Goal: Task Accomplishment & Management: Complete application form

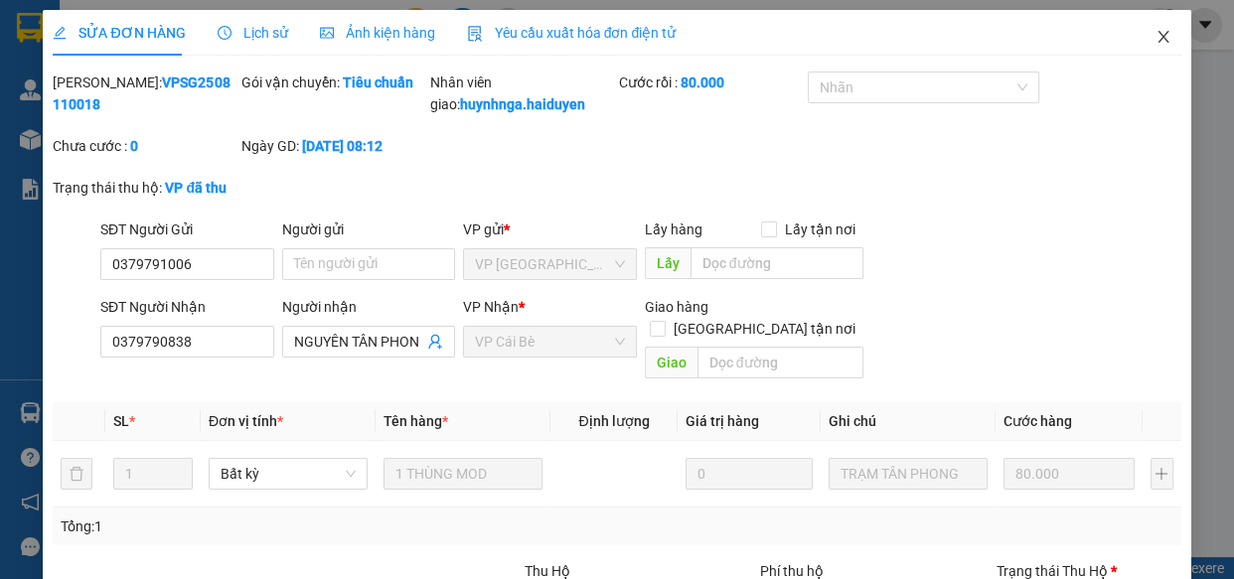
click at [1157, 43] on icon "close" at bounding box center [1162, 37] width 11 height 12
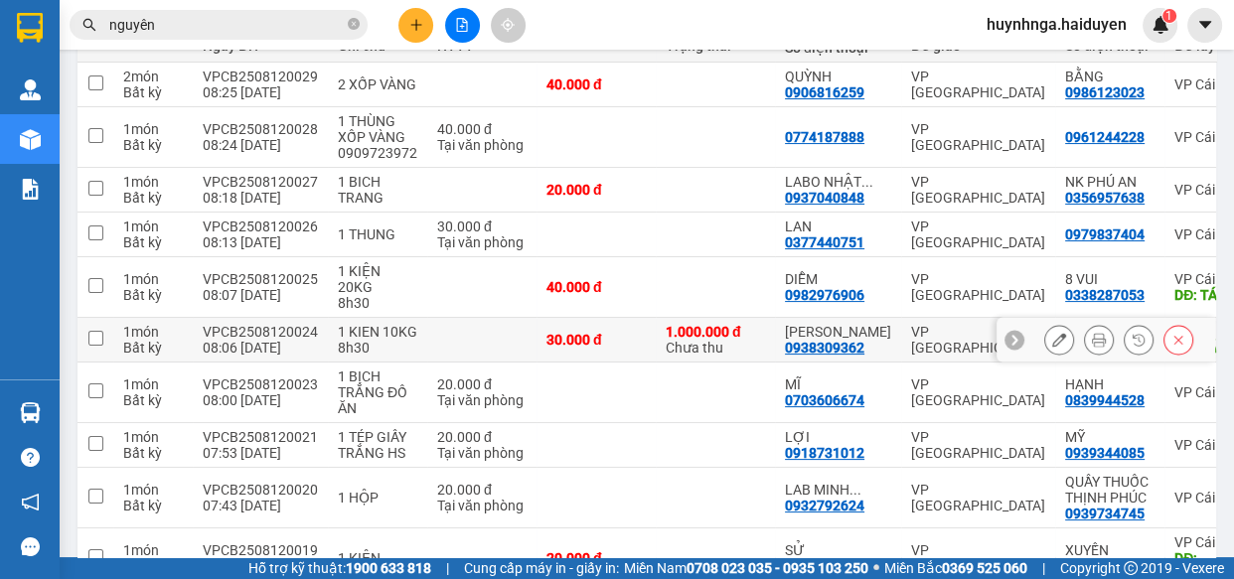
scroll to position [388, 0]
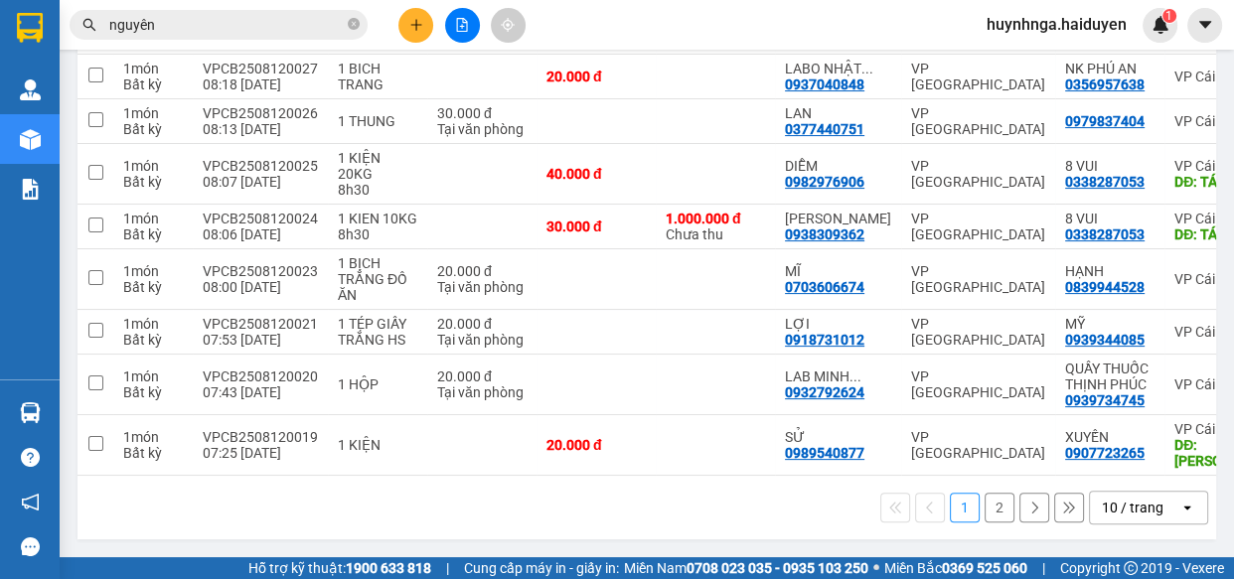
click at [990, 517] on button "2" at bounding box center [999, 508] width 30 height 30
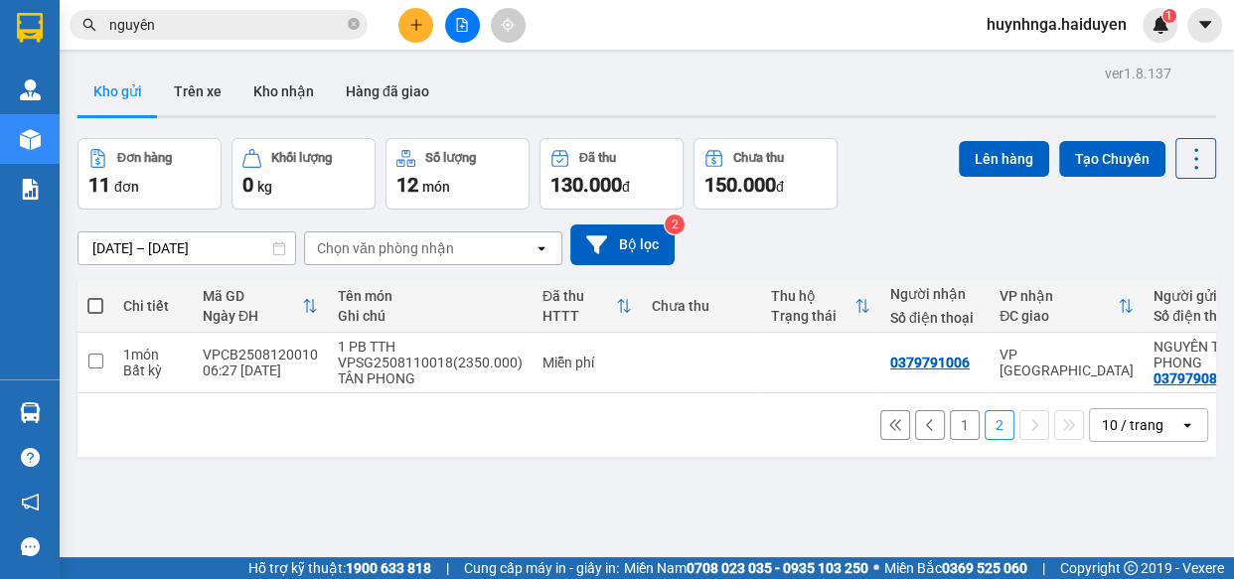
scroll to position [0, 0]
click at [399, 26] on button at bounding box center [415, 25] width 35 height 35
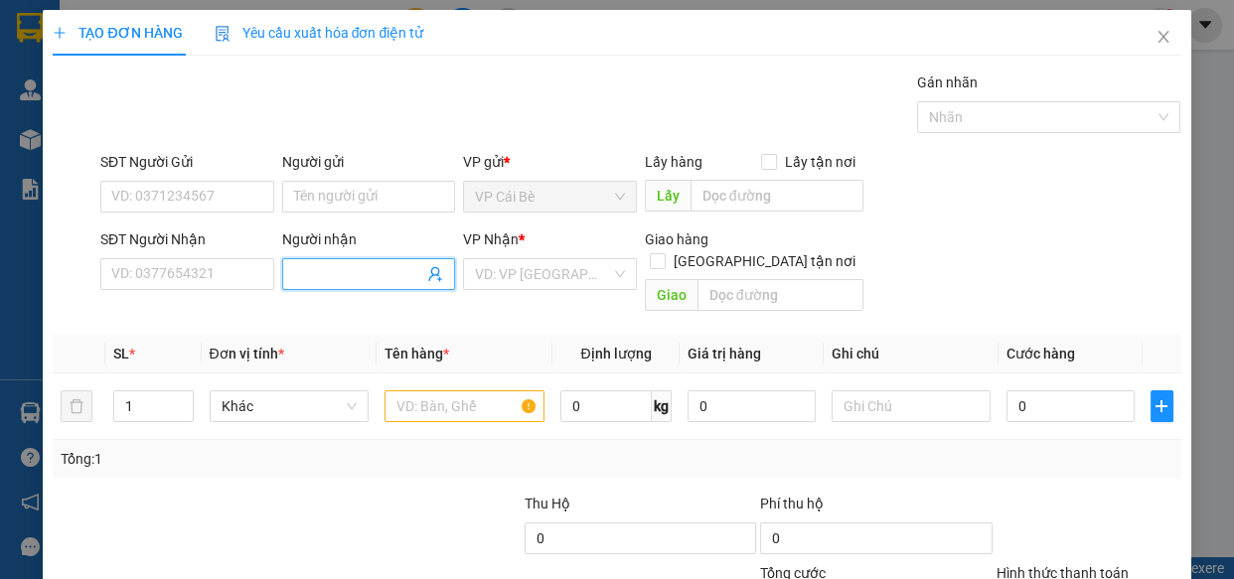
click at [318, 272] on input "Người nhận" at bounding box center [359, 274] width 130 height 22
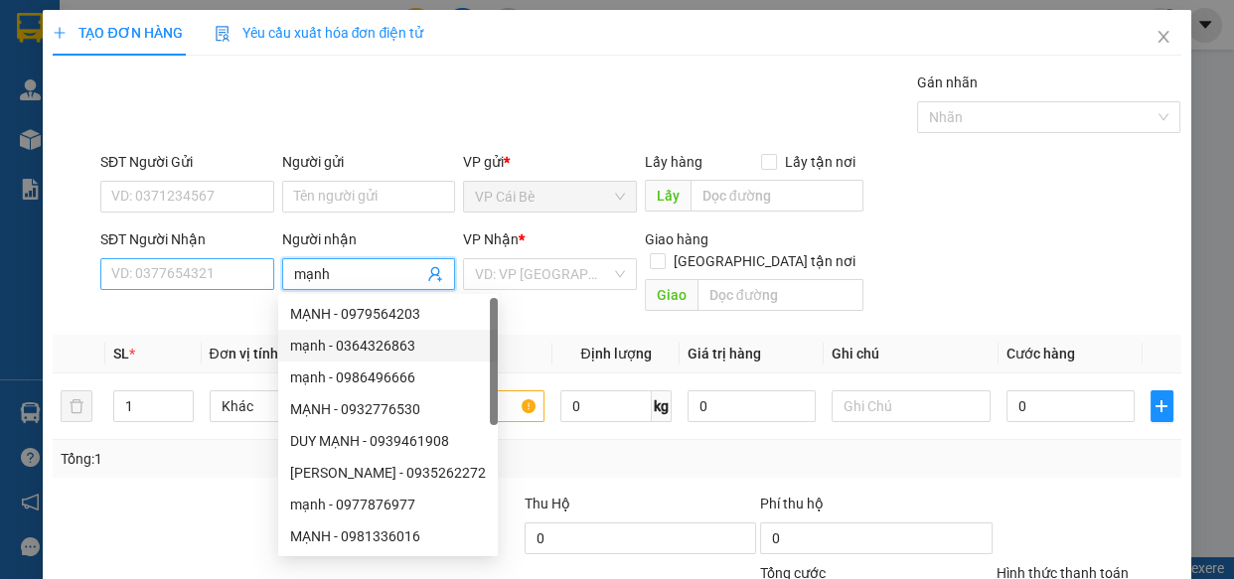
type input "mạnh"
click at [220, 279] on input "SĐT Người Nhận" at bounding box center [187, 274] width 174 height 32
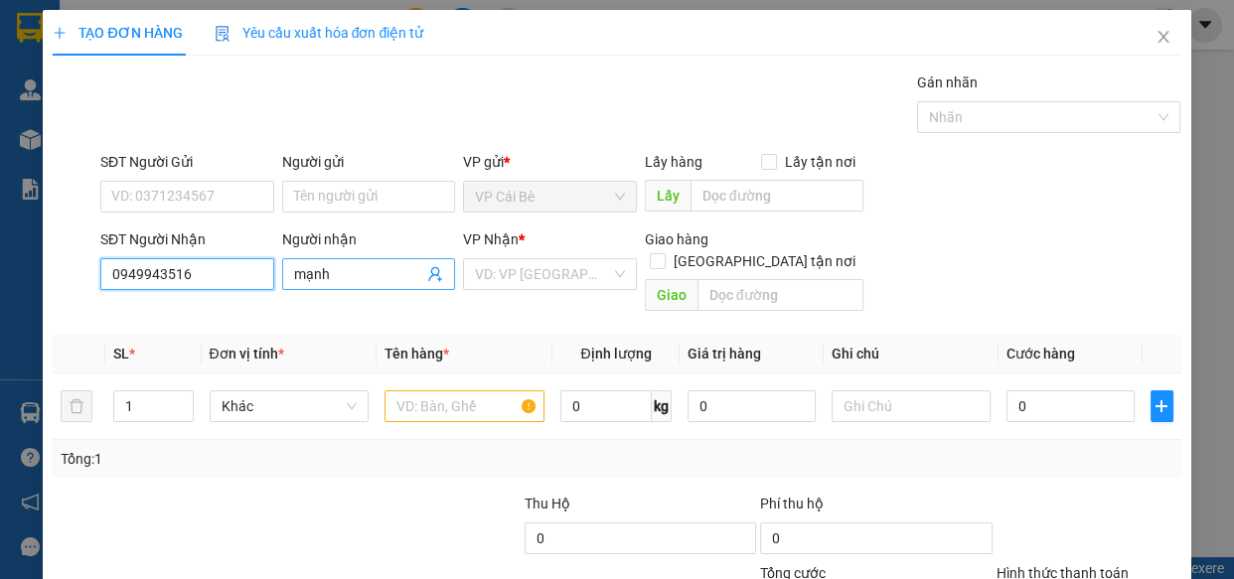
type input "0949943516"
drag, startPoint x: 350, startPoint y: 275, endPoint x: 271, endPoint y: 275, distance: 78.5
click at [271, 275] on div "SĐT Người Nhận 0949943516 Người nhận mạnh VP Nhận * VD: VP [GEOGRAPHIC_DATA] Gi…" at bounding box center [640, 273] width 1089 height 91
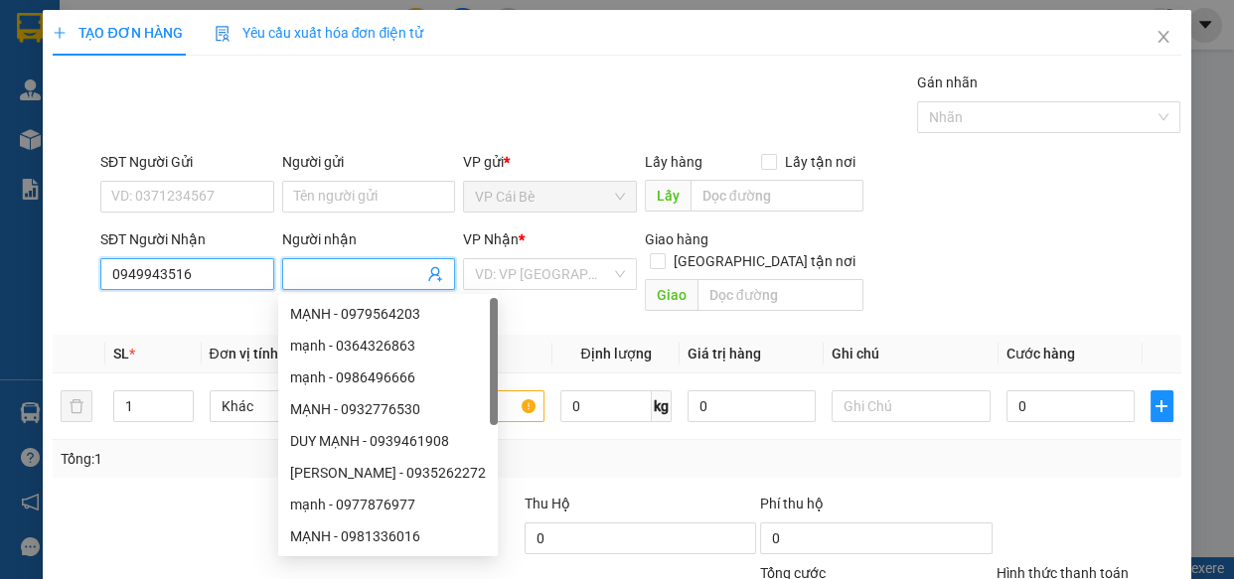
click at [205, 263] on input "0949943516" at bounding box center [187, 274] width 174 height 32
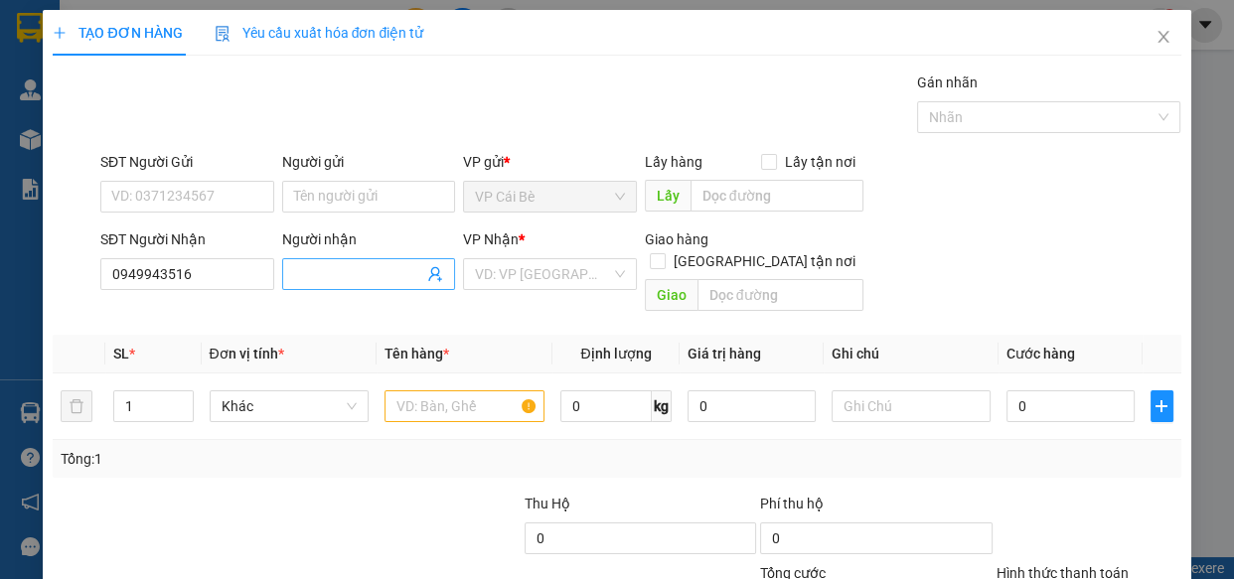
click at [341, 265] on input "Người nhận" at bounding box center [359, 274] width 130 height 22
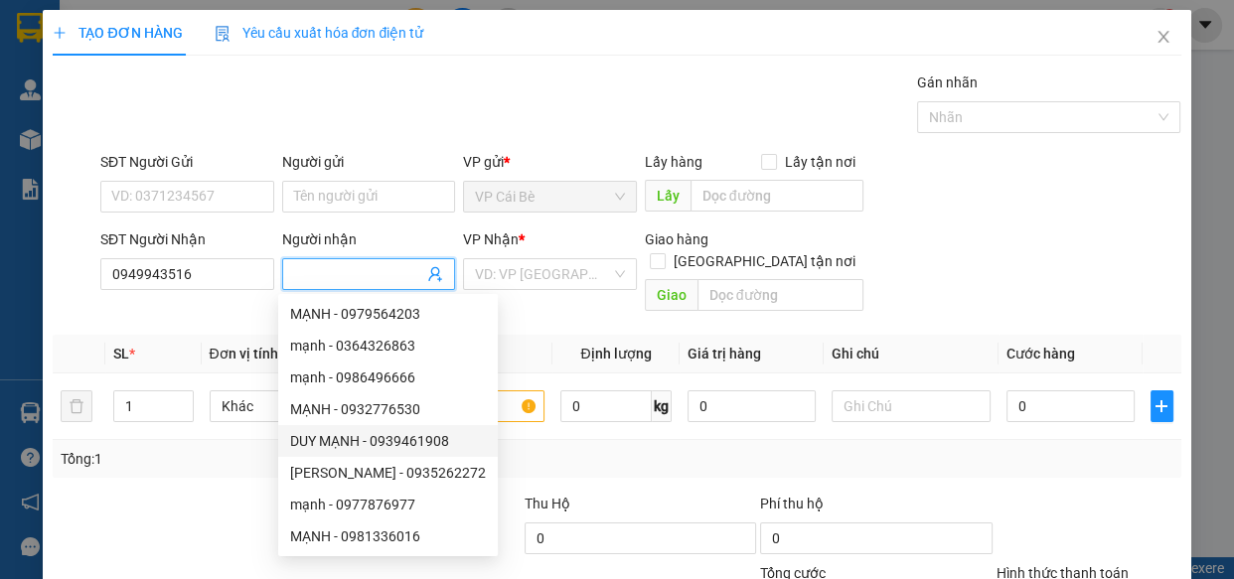
scroll to position [63, 0]
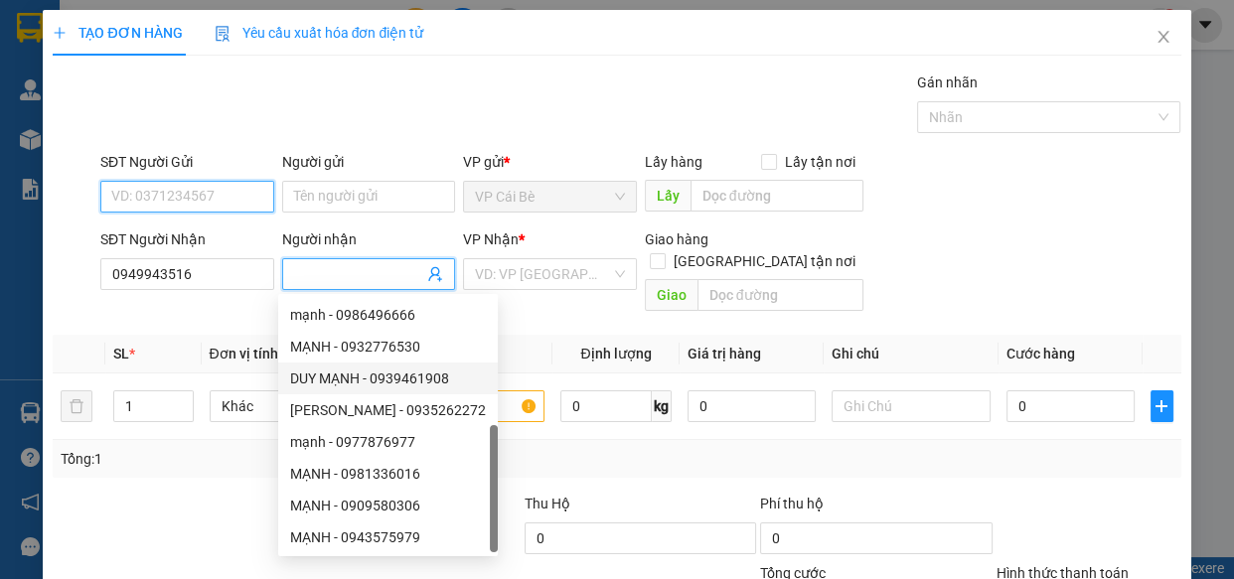
click at [205, 186] on input "SĐT Người Gửi" at bounding box center [187, 197] width 174 height 32
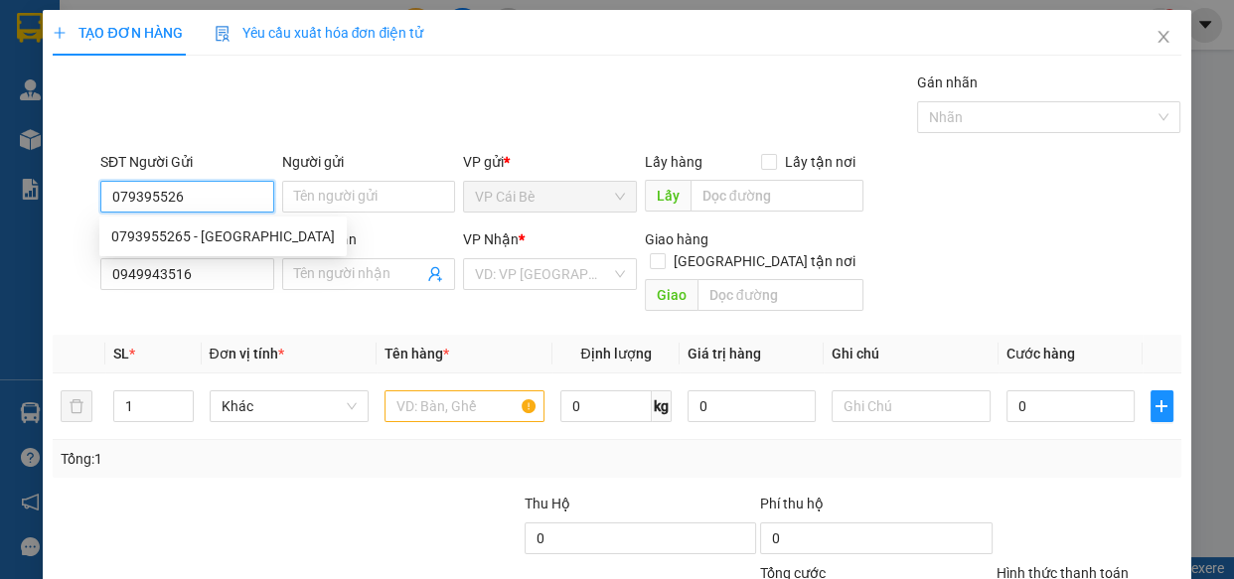
type input "0793955265"
click at [228, 234] on div "0793955265 - [GEOGRAPHIC_DATA]" at bounding box center [222, 236] width 223 height 22
type input "BÉ TƯ"
type input "30.000"
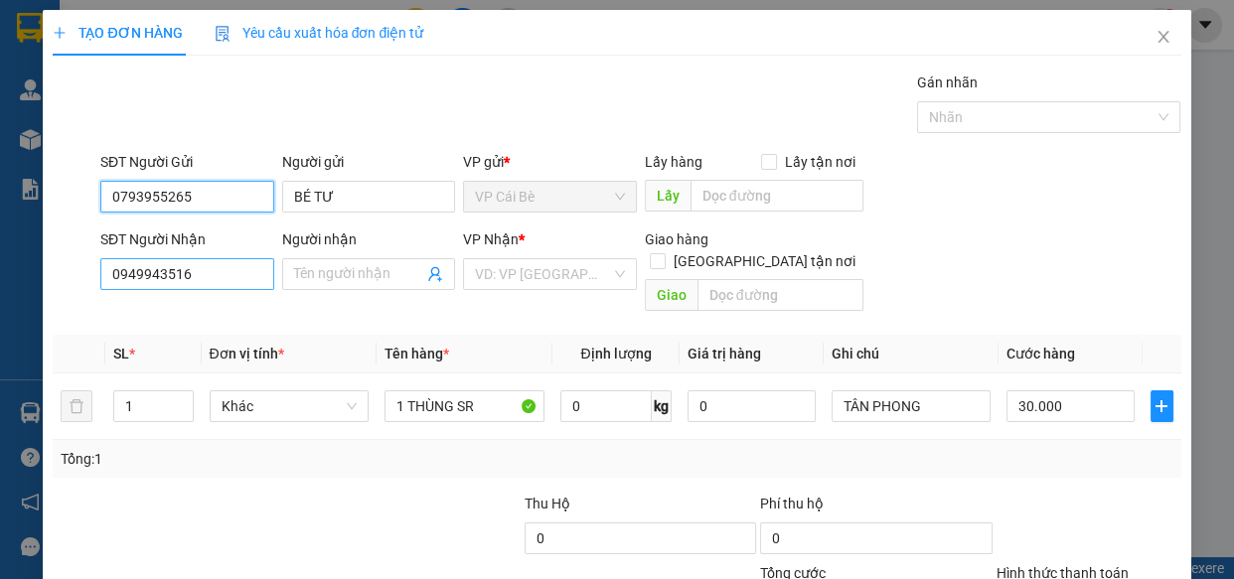
type input "0793955265"
click at [233, 275] on input "0949943516" at bounding box center [187, 274] width 174 height 32
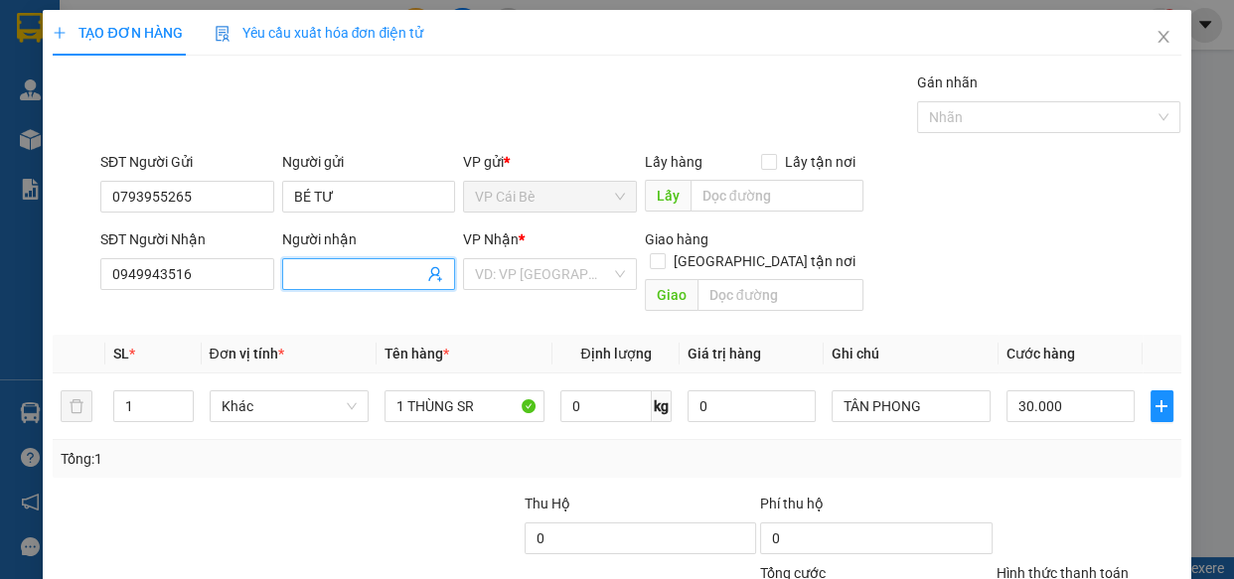
click at [319, 275] on input "Người nhận" at bounding box center [359, 274] width 130 height 22
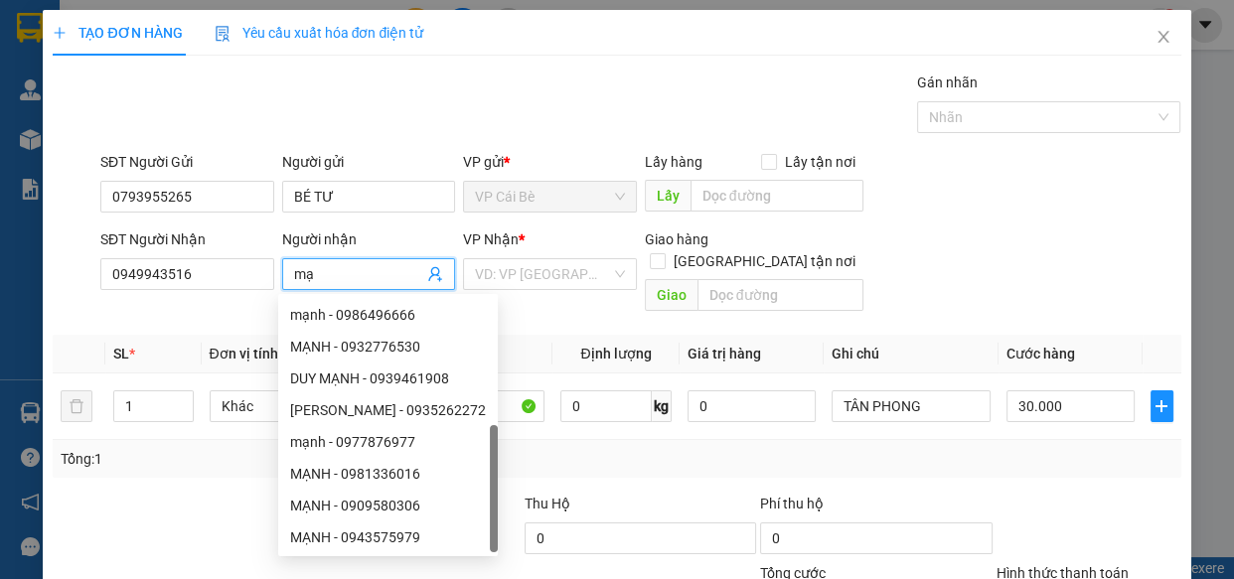
type input "m"
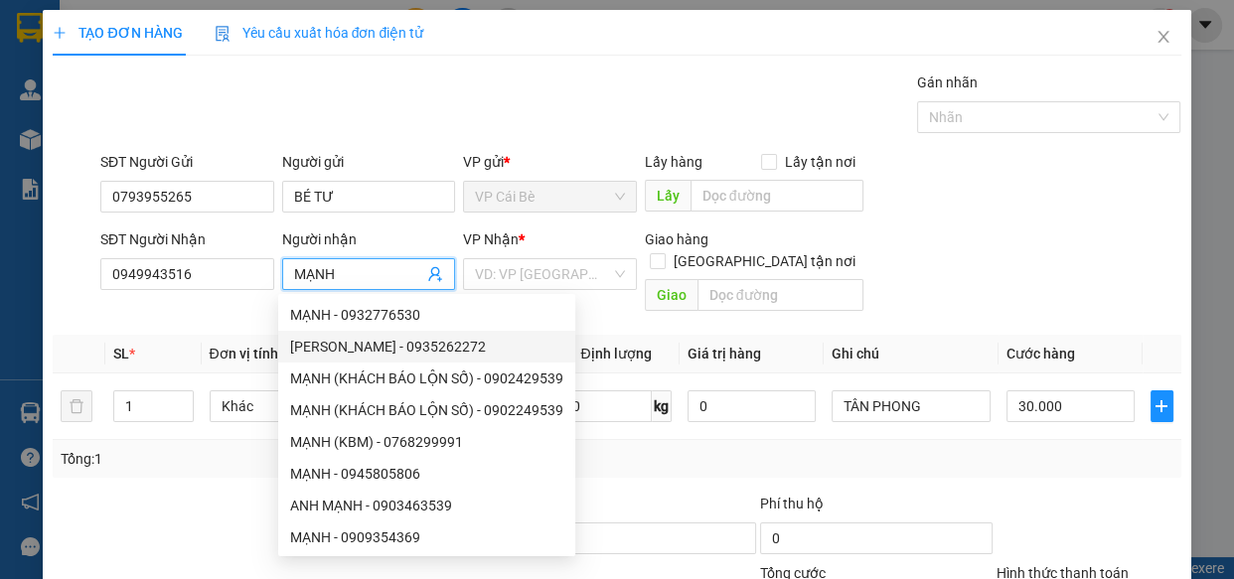
type input "MẠNH"
click at [190, 468] on div "Transit Pickup Surcharge Ids Transit Deliver Surcharge Ids Transit Deliver Surc…" at bounding box center [616, 395] width 1127 height 647
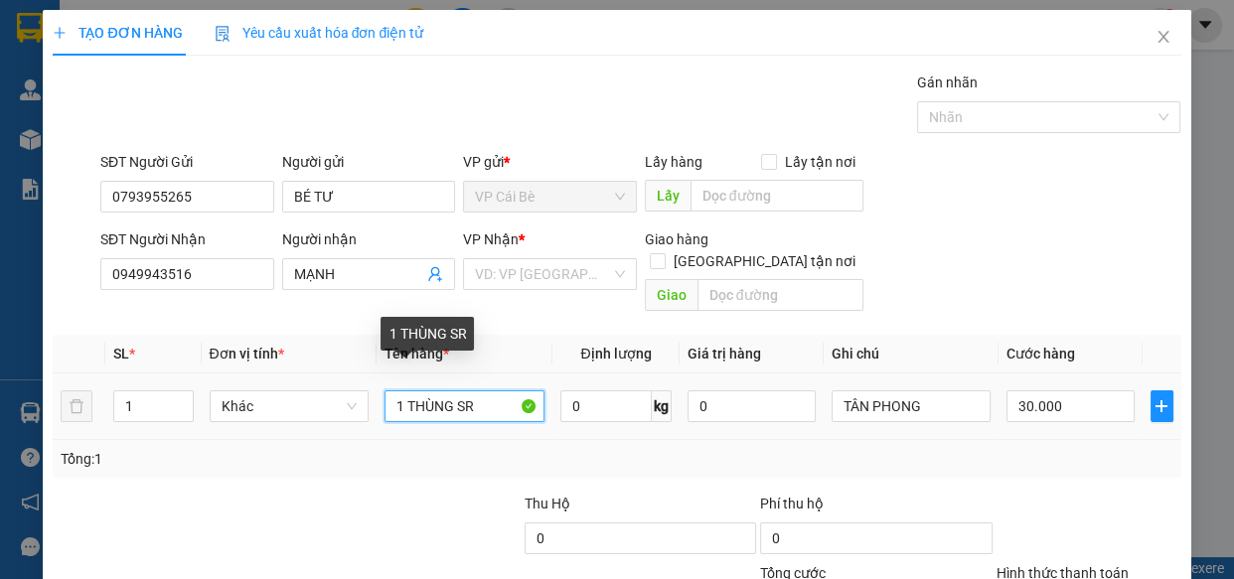
drag, startPoint x: 488, startPoint y: 388, endPoint x: 378, endPoint y: 394, distance: 109.4
click at [378, 394] on td "1 THÙNG SR" at bounding box center [464, 406] width 176 height 67
type input "1 HỘP"
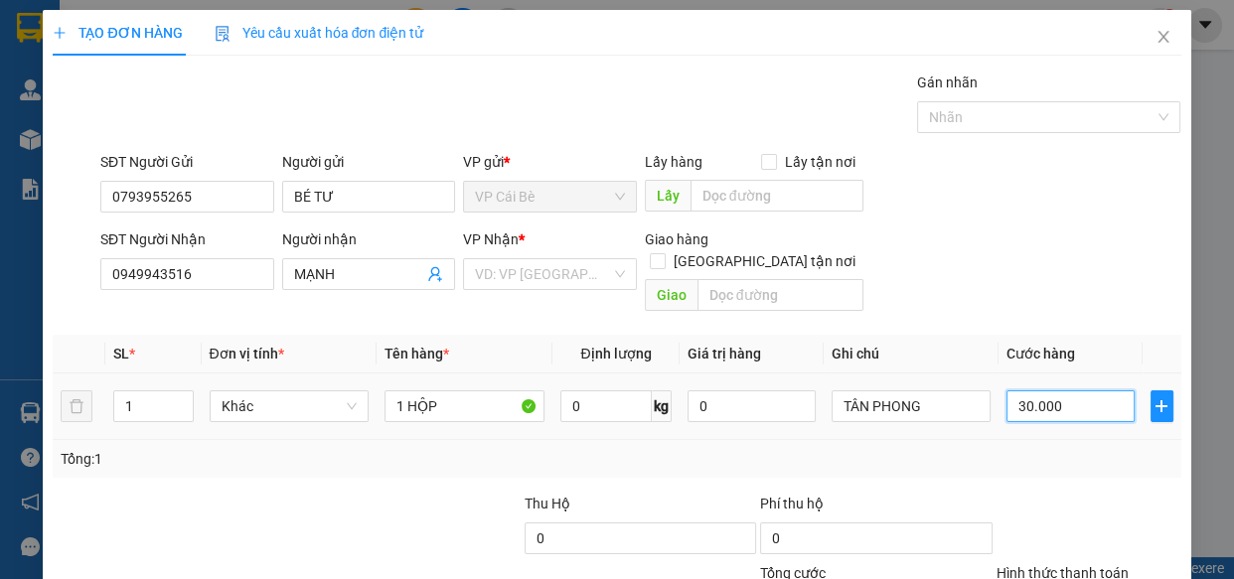
type input "0"
type input "2"
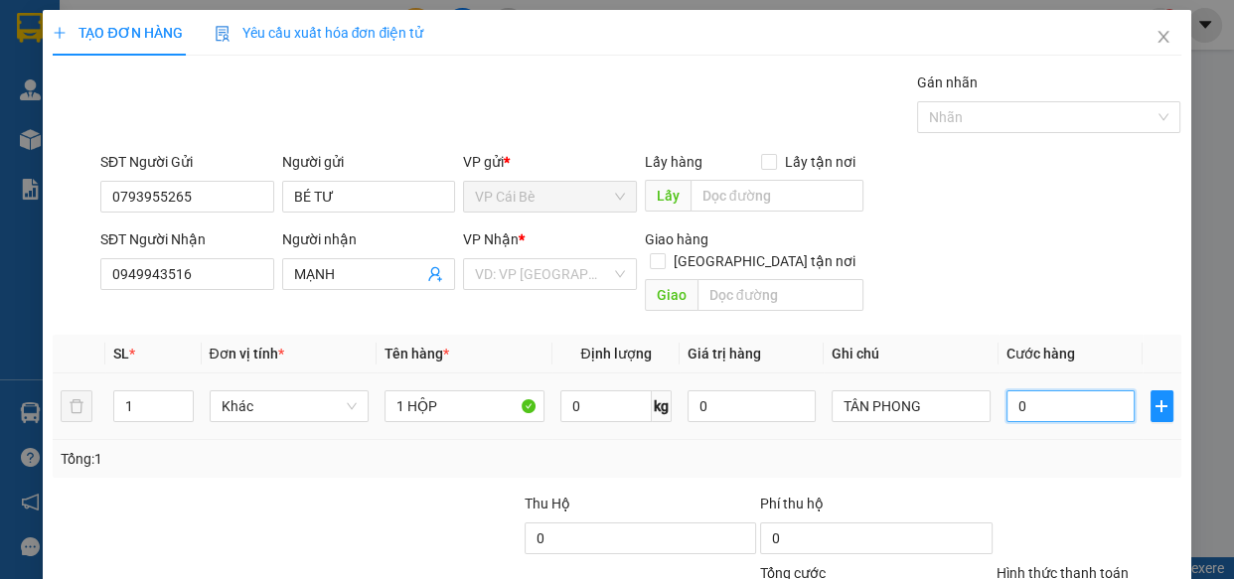
type input "02"
type input "20"
type input "020"
type input "20.000"
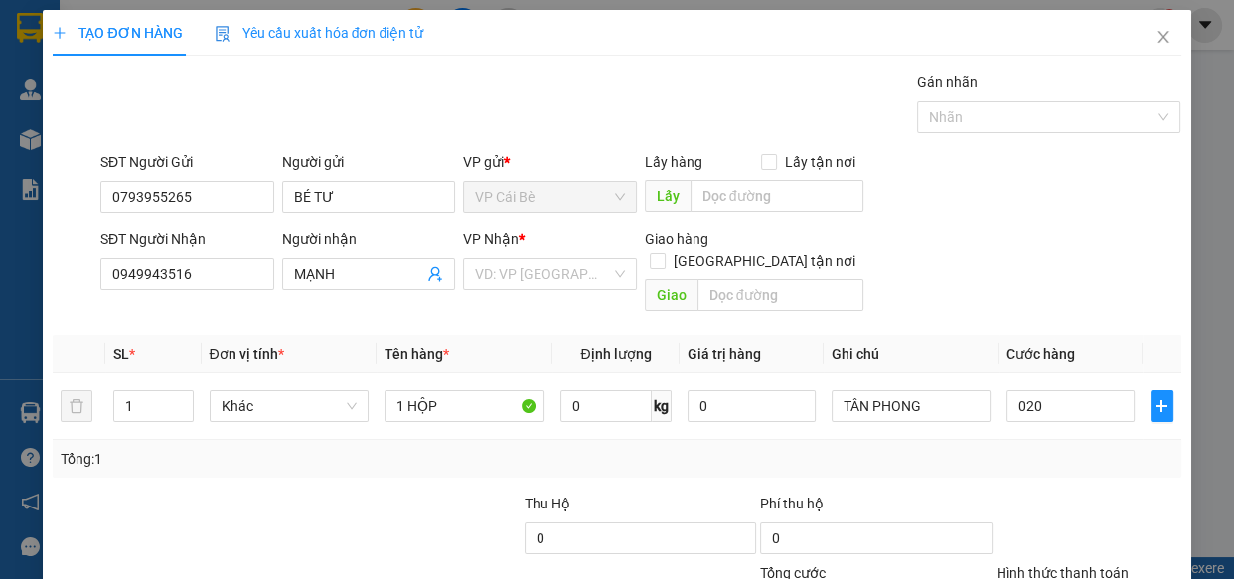
type input "20.000"
click at [1034, 493] on div at bounding box center [1088, 528] width 189 height 70
click at [483, 274] on input "search" at bounding box center [543, 274] width 136 height 30
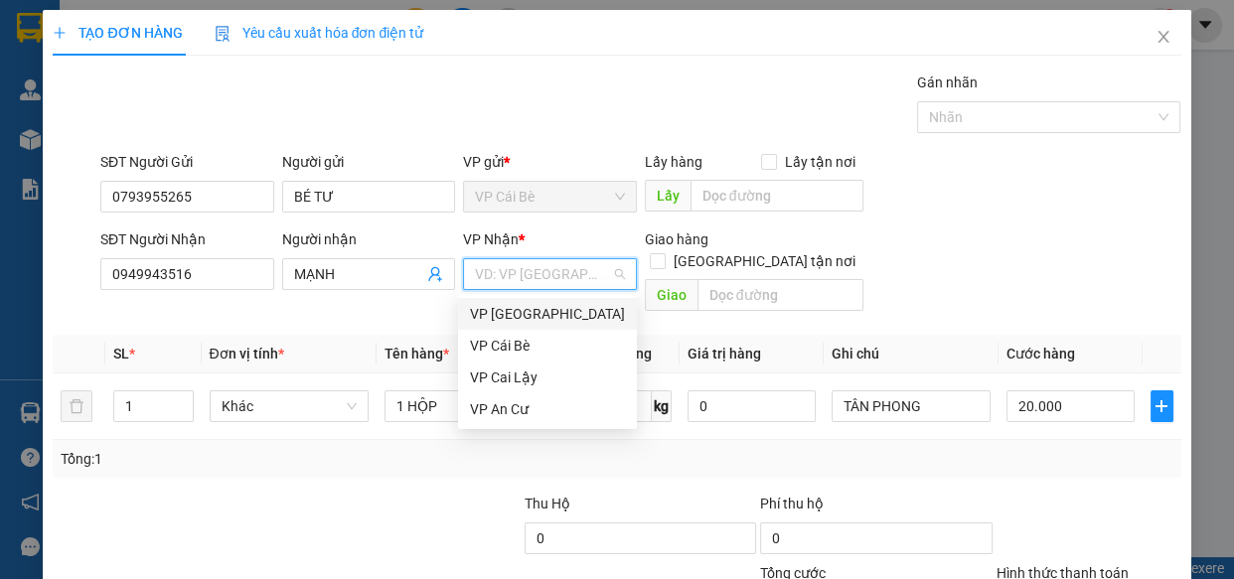
click at [522, 310] on div "VP [GEOGRAPHIC_DATA]" at bounding box center [547, 314] width 155 height 22
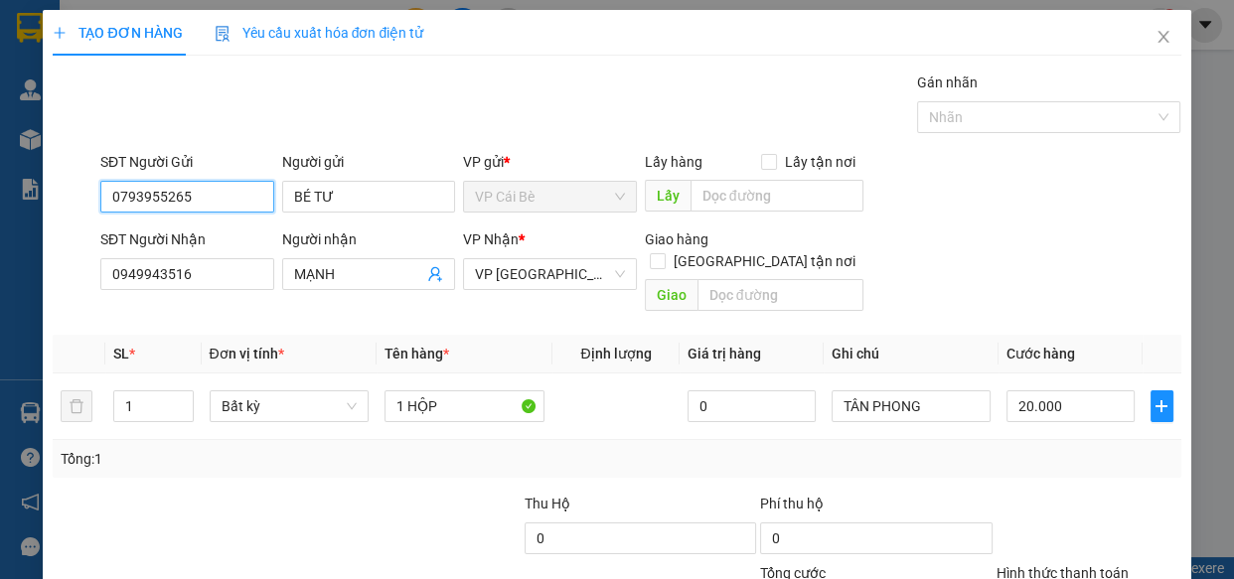
click at [219, 199] on input "0793955265" at bounding box center [187, 197] width 174 height 32
drag, startPoint x: 223, startPoint y: 280, endPoint x: 85, endPoint y: 278, distance: 138.1
click at [85, 278] on div "SĐT Người Nhận 0949943516 0949943516 Người nhận MẠNH VP Nhận * VP [GEOGRAPHIC_D…" at bounding box center [616, 273] width 1131 height 91
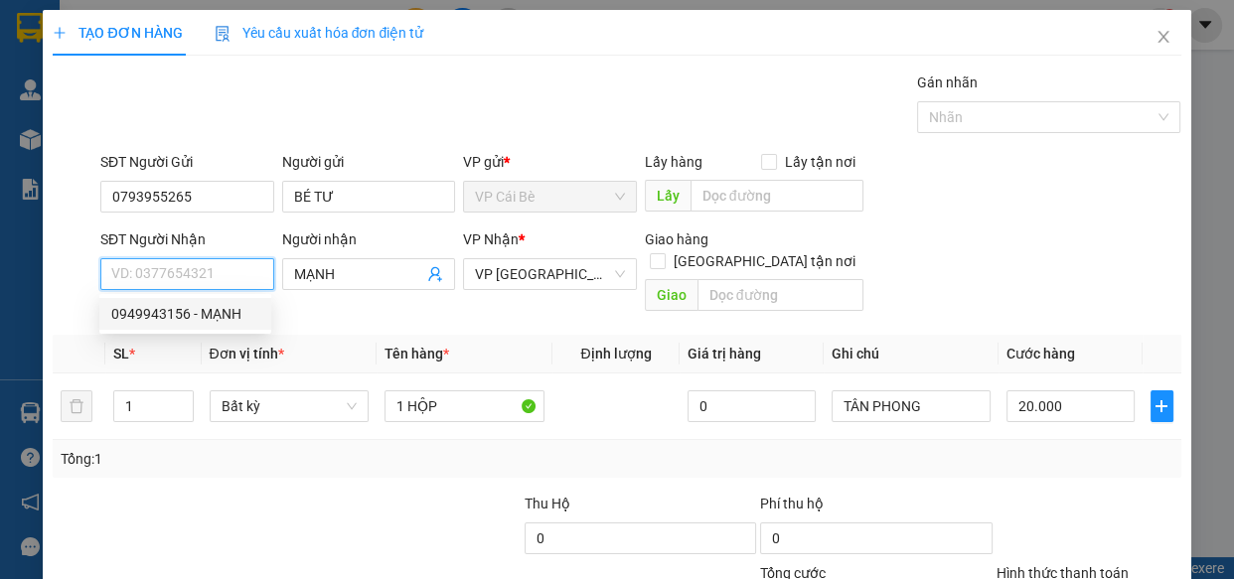
click at [152, 316] on div "0949943156 - MẠNH" at bounding box center [185, 314] width 148 height 22
type input "0949943156"
type input "MẠNH"
type input "30.000"
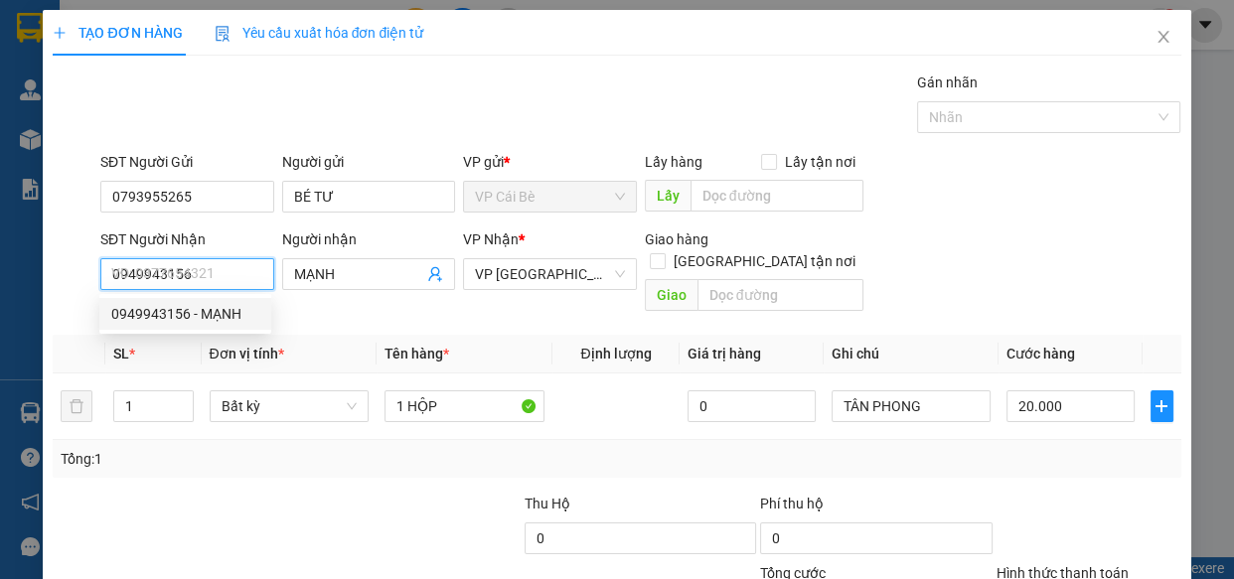
type input "1 THÙNG SR"
type input "30.000"
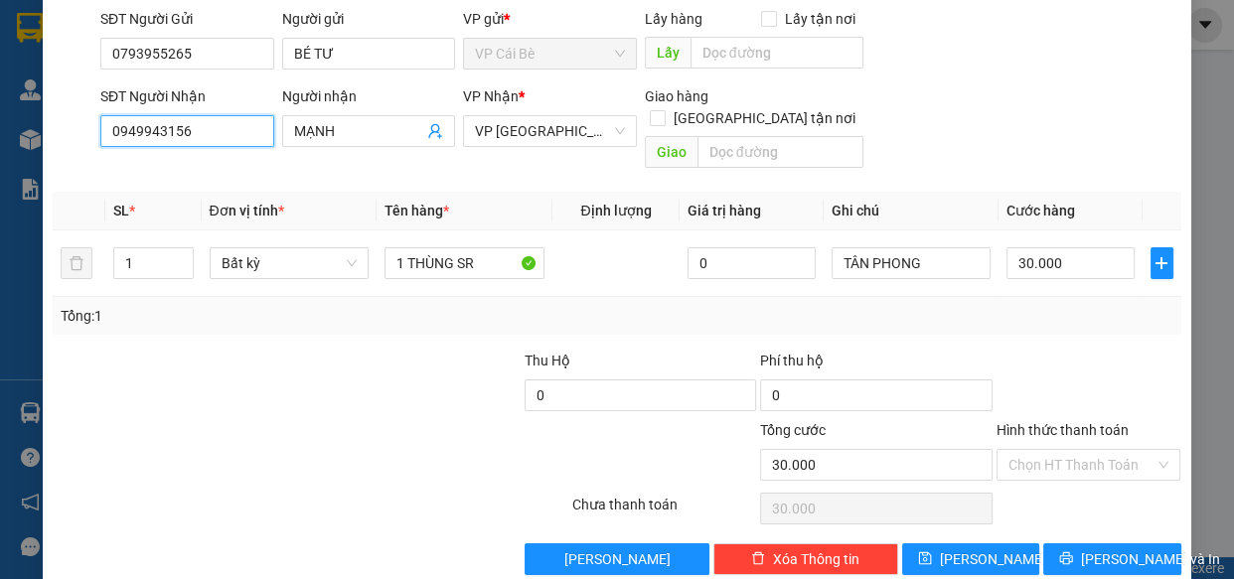
scroll to position [155, 0]
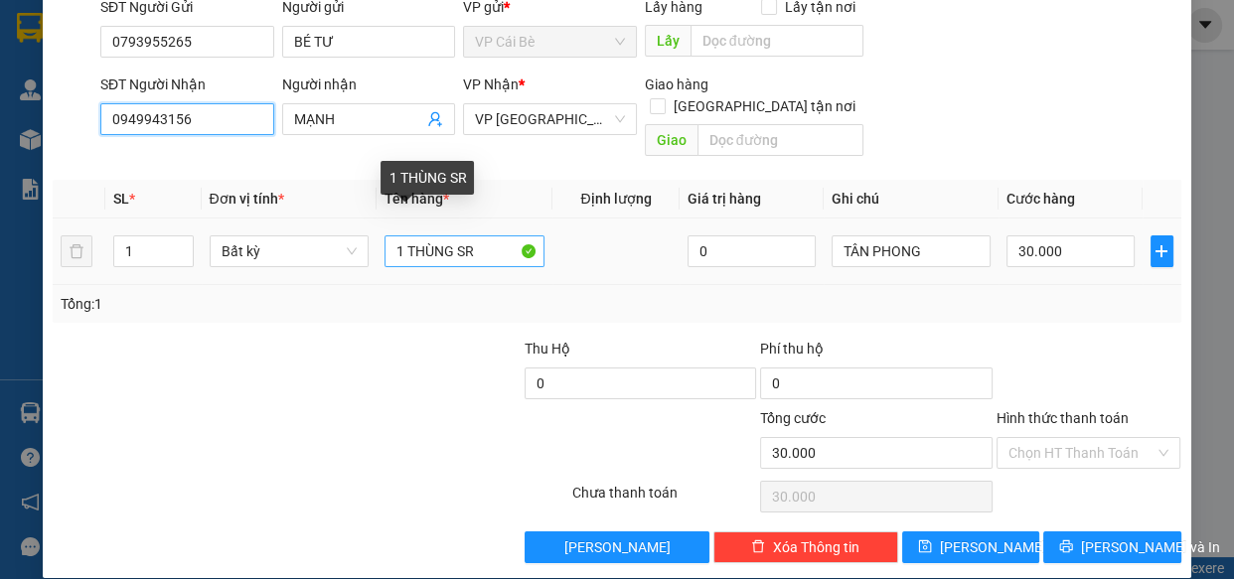
type input "0949943156"
drag, startPoint x: 490, startPoint y: 240, endPoint x: 484, endPoint y: 229, distance: 12.4
click at [486, 237] on input "1 THÙNG SR" at bounding box center [464, 251] width 160 height 32
drag, startPoint x: 483, startPoint y: 227, endPoint x: 392, endPoint y: 233, distance: 90.6
click at [392, 235] on input "1 THÙNG SR" at bounding box center [464, 251] width 160 height 32
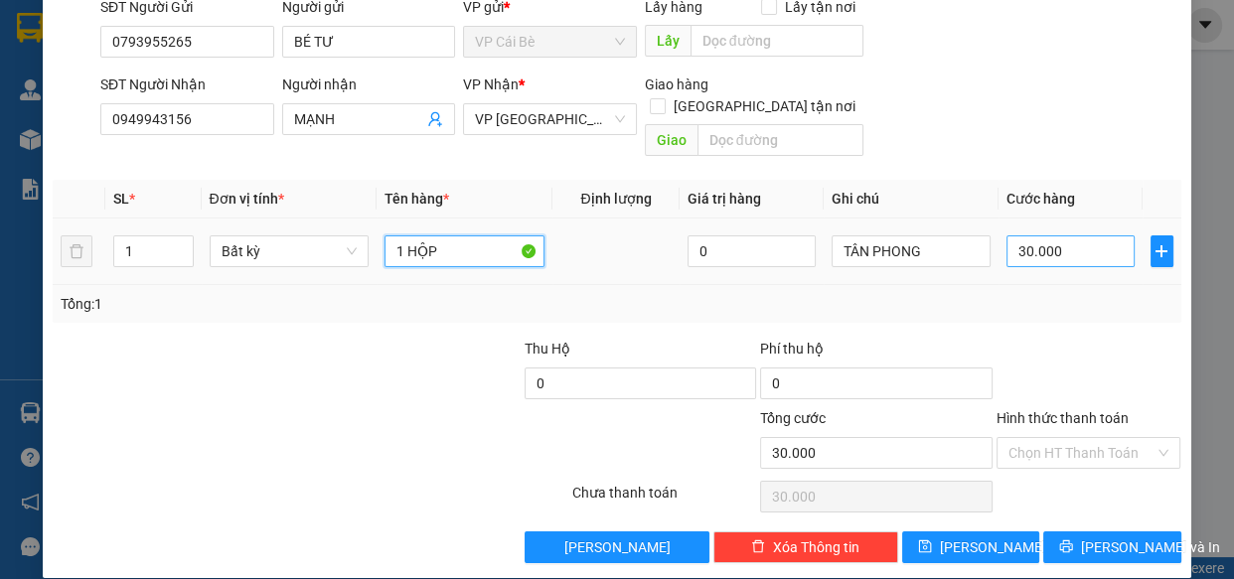
type input "1 HỘP"
click at [1096, 235] on input "30.000" at bounding box center [1070, 251] width 128 height 32
type input "0"
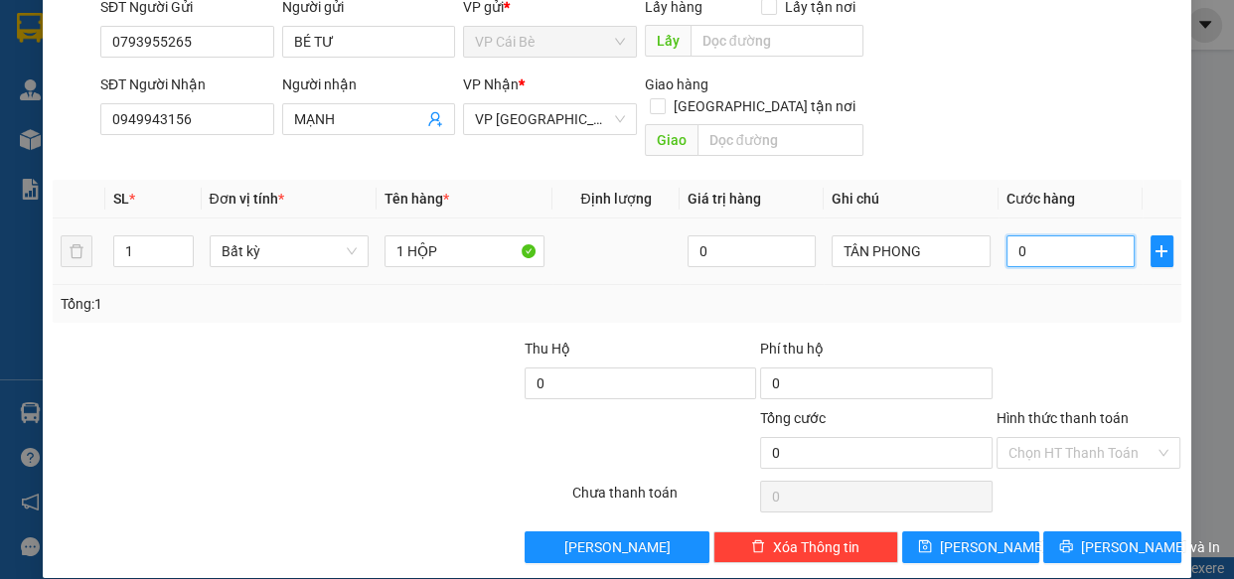
type input "2"
type input "02"
type input "20"
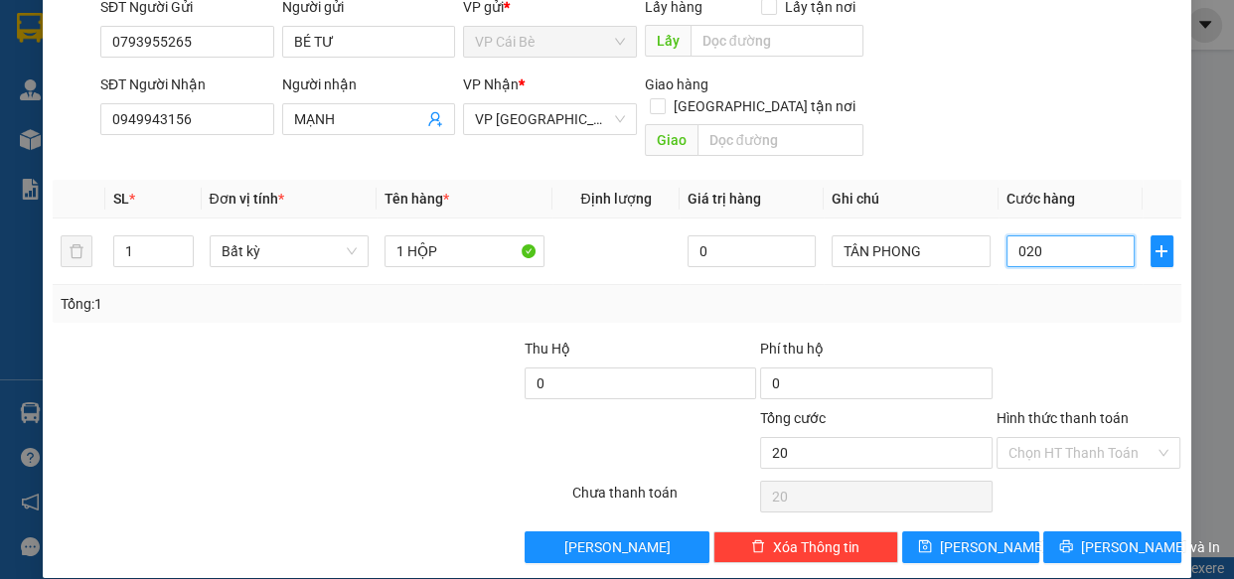
type input "020"
type input "20.000"
click at [1135, 293] on div "Tổng: 1" at bounding box center [617, 304] width 1112 height 22
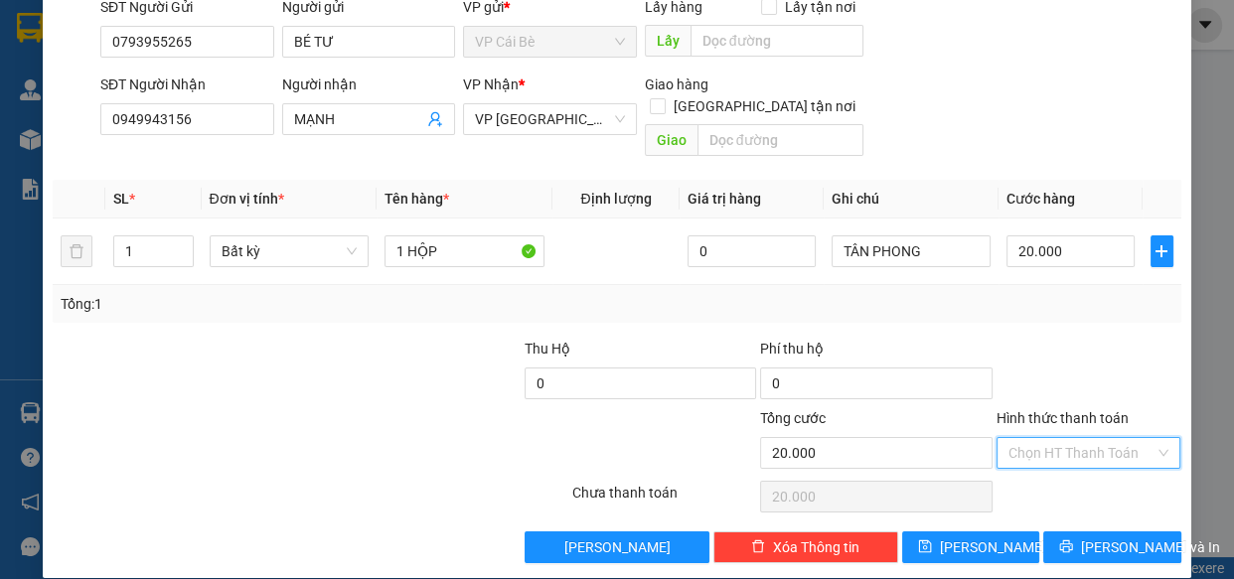
drag, startPoint x: 1132, startPoint y: 426, endPoint x: 1117, endPoint y: 471, distance: 47.1
click at [1130, 438] on input "Hình thức thanh toán" at bounding box center [1081, 453] width 147 height 30
click at [1109, 473] on div "Tại văn phòng" at bounding box center [1075, 469] width 159 height 22
type input "0"
drag, startPoint x: 1112, startPoint y: 525, endPoint x: 1104, endPoint y: 519, distance: 10.6
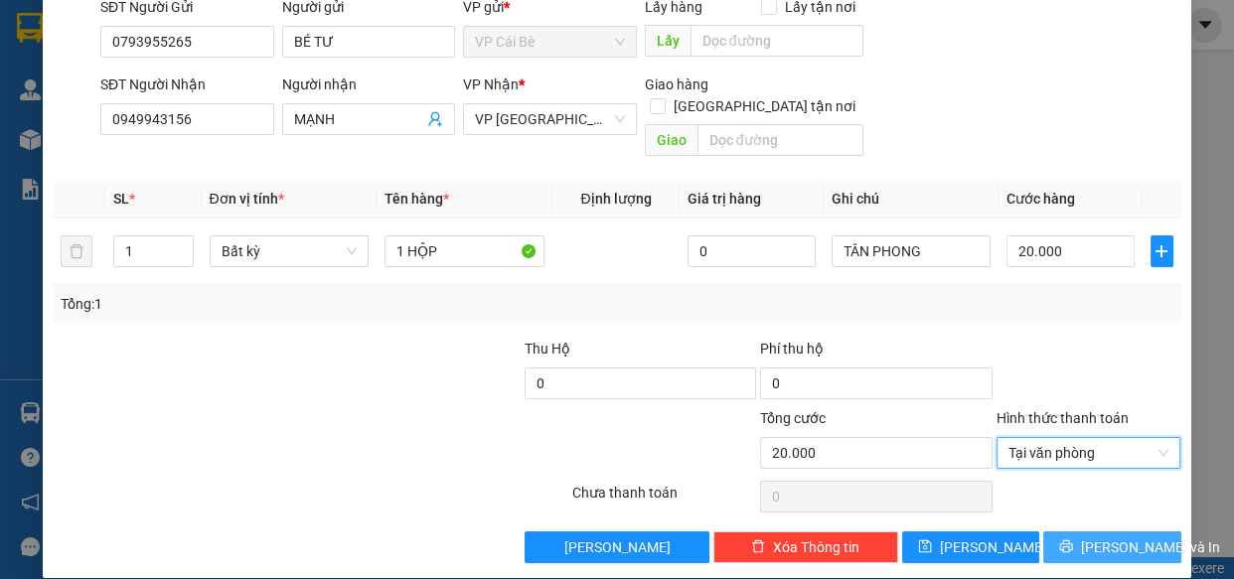
click at [1111, 536] on span "[PERSON_NAME] và In" at bounding box center [1150, 547] width 139 height 22
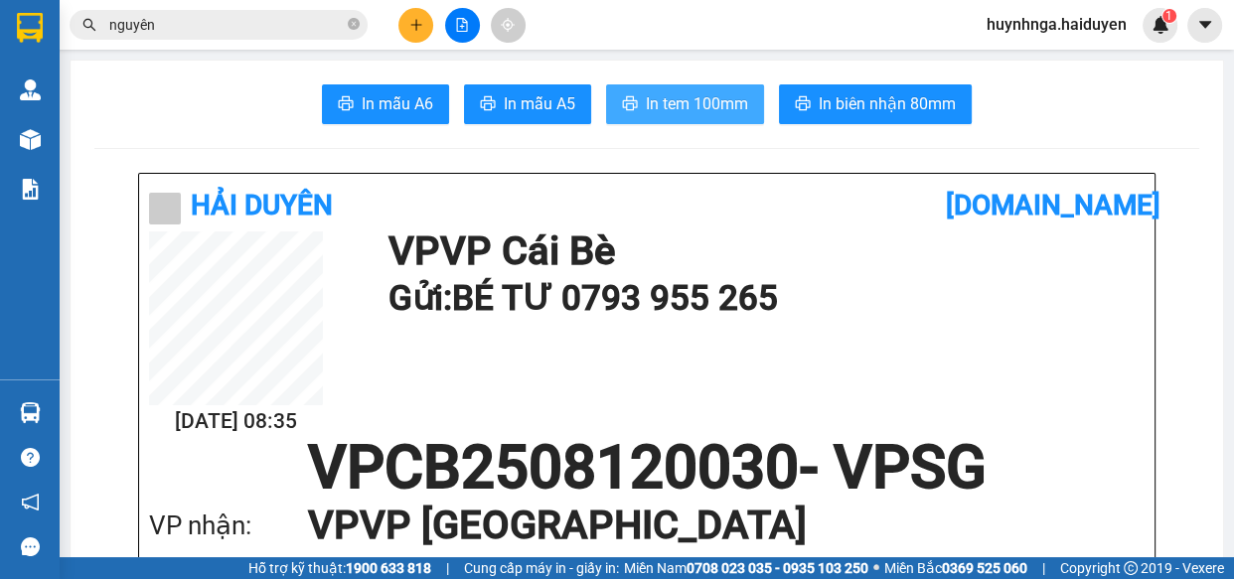
drag, startPoint x: 696, startPoint y: 109, endPoint x: 750, endPoint y: 233, distance: 135.3
click at [695, 108] on span "In tem 100mm" at bounding box center [697, 103] width 102 height 25
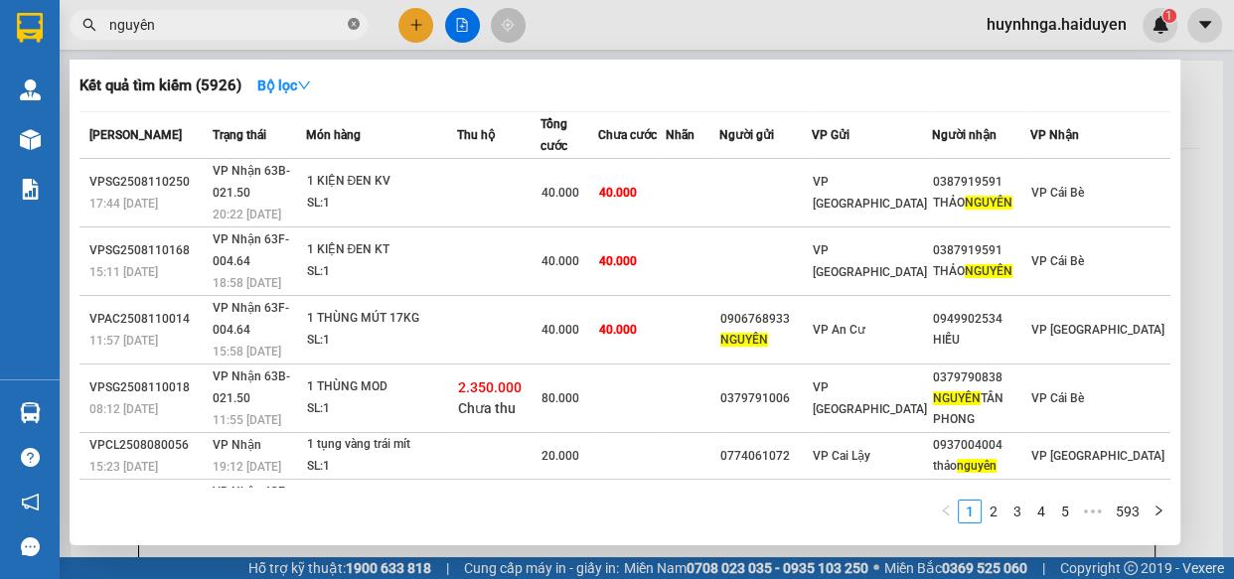
click at [354, 28] on icon "close-circle" at bounding box center [354, 24] width 12 height 12
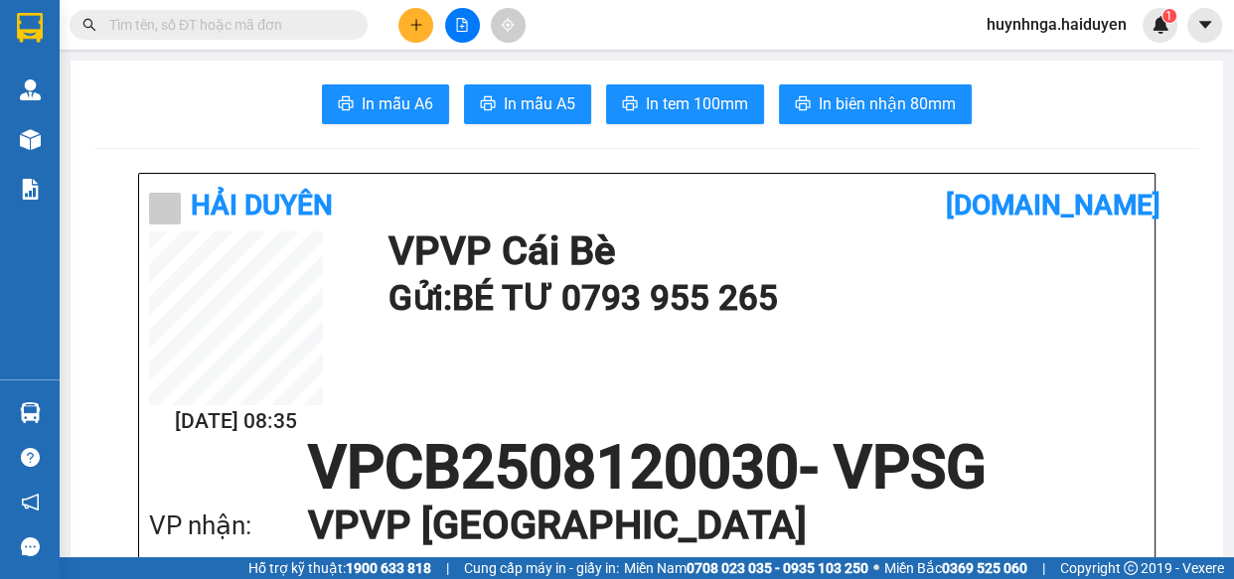
click at [514, 174] on div "Hải Duyên [DOMAIN_NAME] [DATE] 08:35 VP VP [PERSON_NAME]: BÉ TƯ 0793 955 265 VP…" at bounding box center [646, 509] width 1015 height 671
click at [418, 21] on icon "plus" at bounding box center [416, 25] width 14 height 14
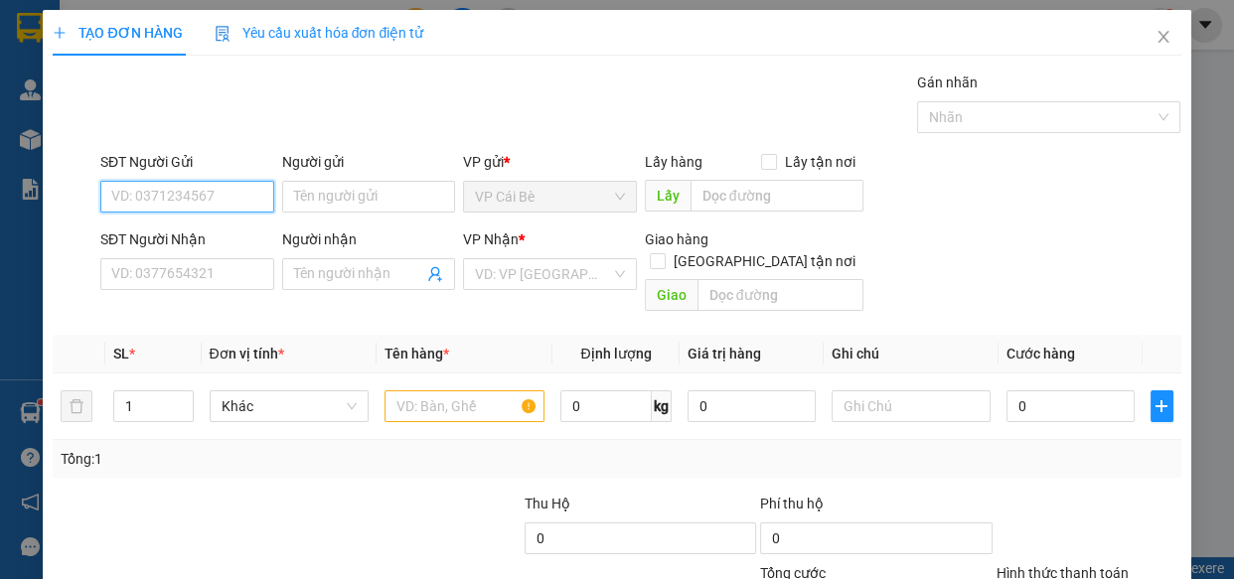
click at [204, 203] on input "SĐT Người Gửi" at bounding box center [187, 197] width 174 height 32
click at [221, 205] on input "SĐT Người Gửi" at bounding box center [187, 197] width 174 height 32
type input "0787874740"
click at [228, 227] on div "0787874740 - CÔ HỒNG" at bounding box center [186, 236] width 151 height 22
type input "CÔ HỒNG"
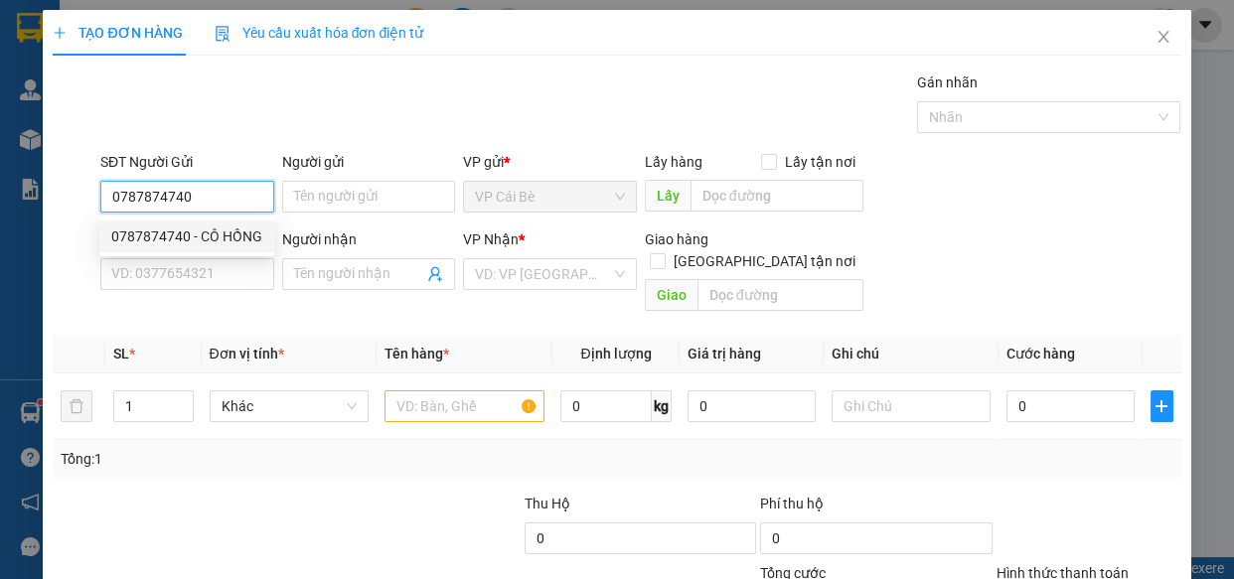
type input "0934444908"
type input "THIỆN"
type input "70.000"
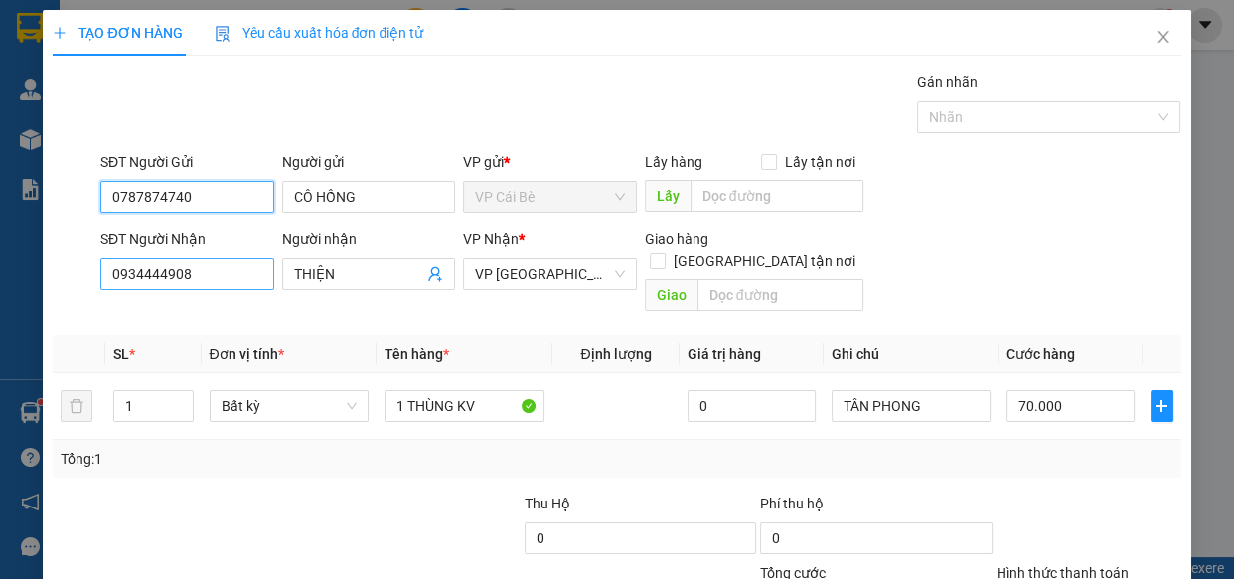
type input "0787874740"
click at [237, 276] on input "0934444908" at bounding box center [187, 274] width 174 height 32
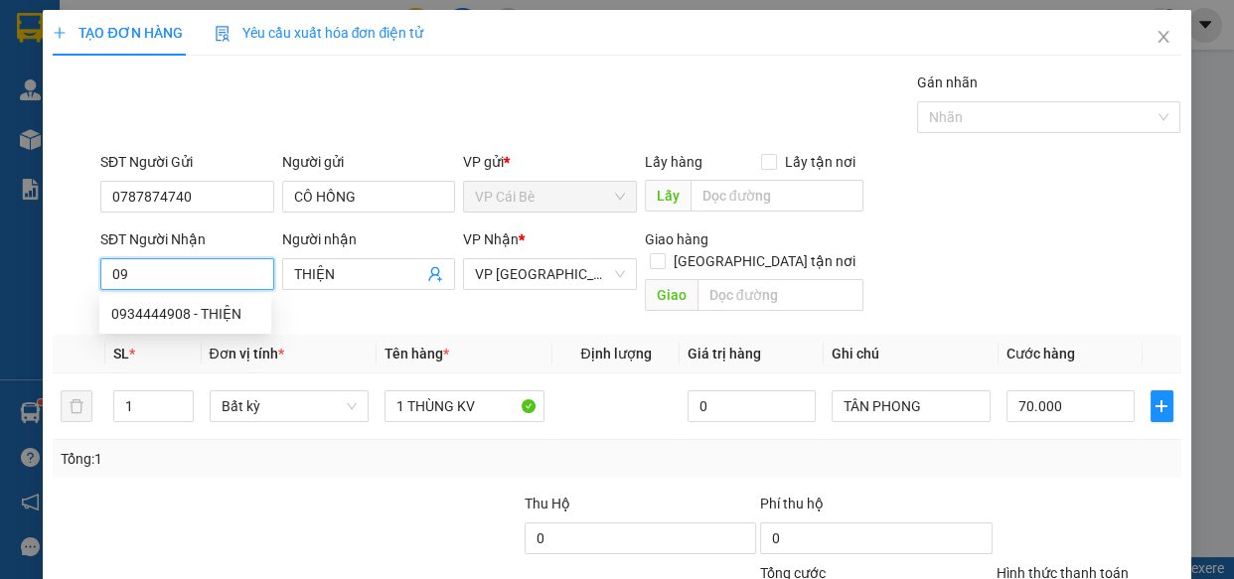
type input "0"
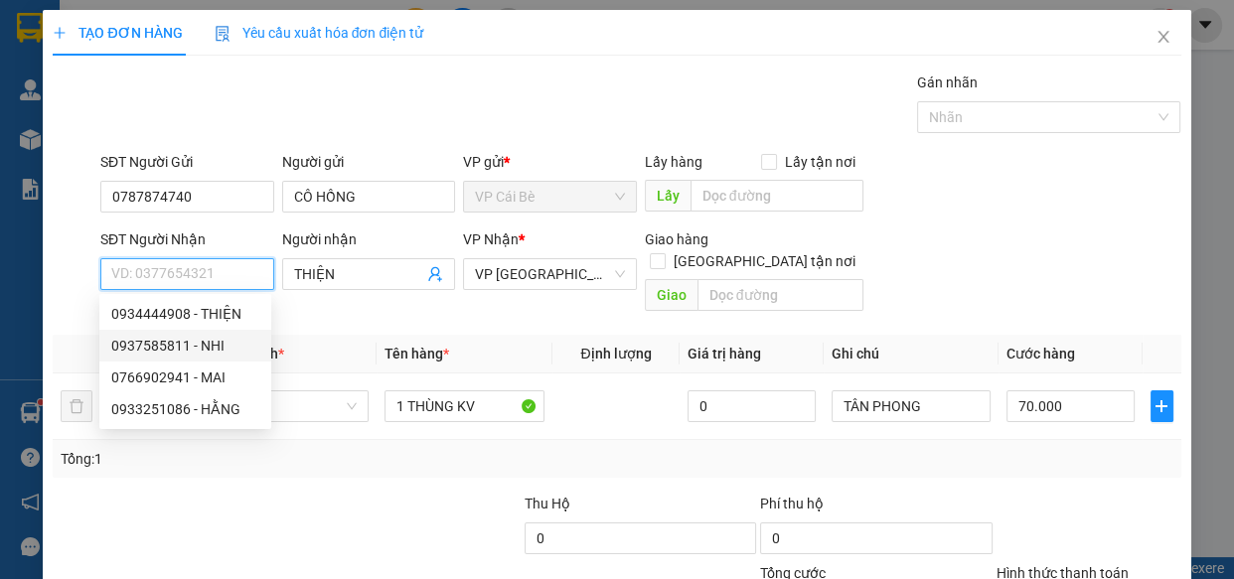
click at [237, 345] on div "0937585811 - NHI" at bounding box center [185, 346] width 148 height 22
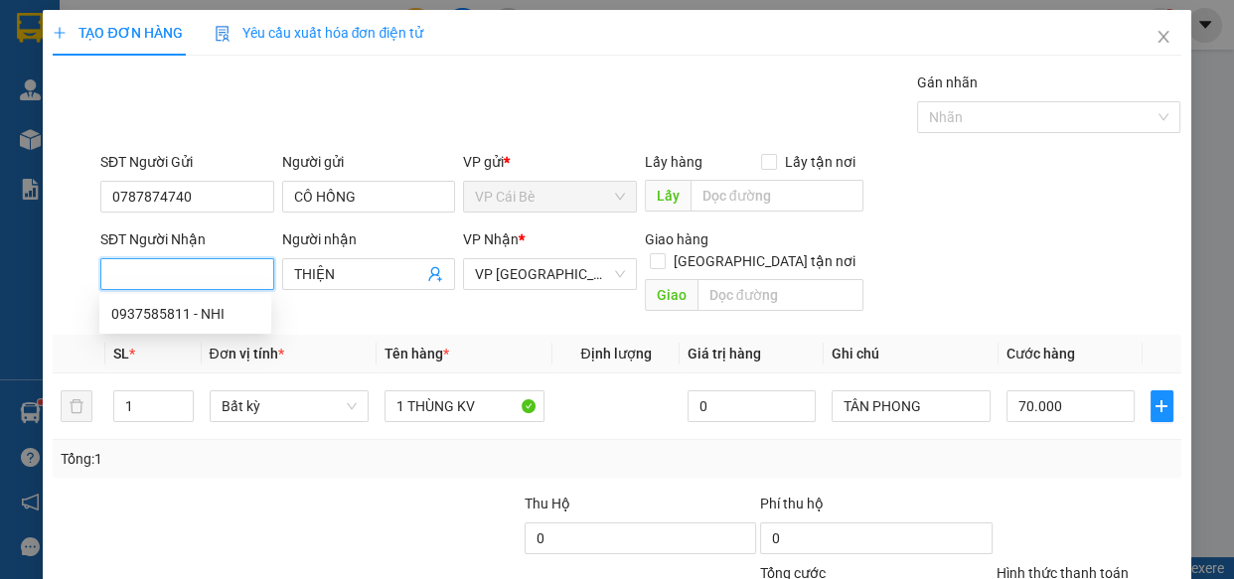
type input "0937585811"
type input "NHI"
type input "60.000"
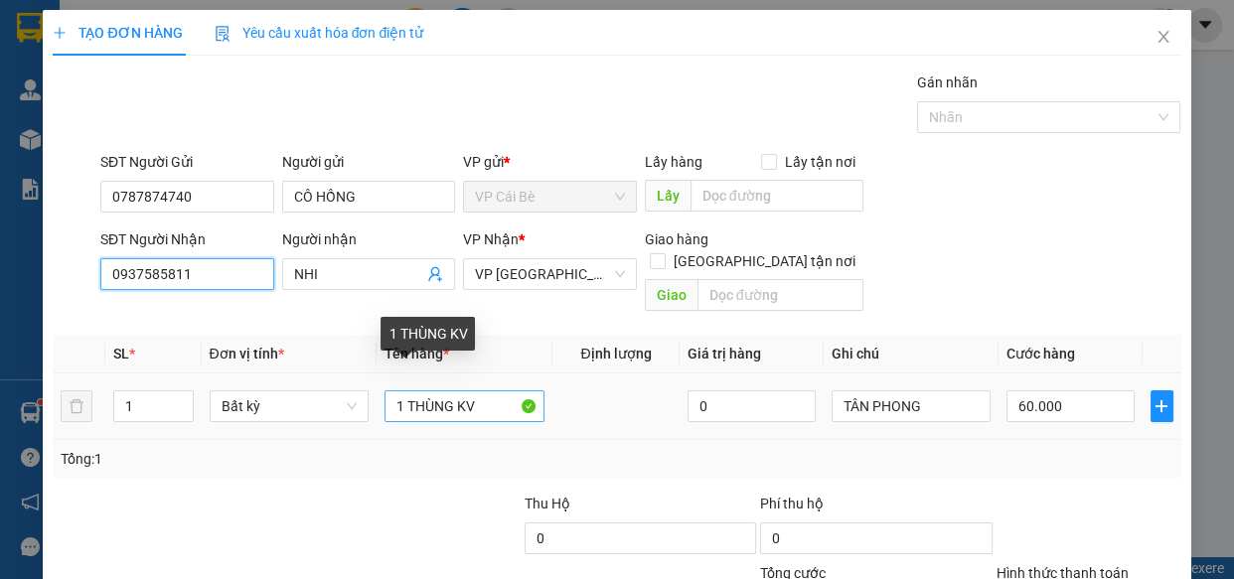
type input "0937585811"
click at [492, 390] on input "1 THÙNG KV" at bounding box center [464, 406] width 160 height 32
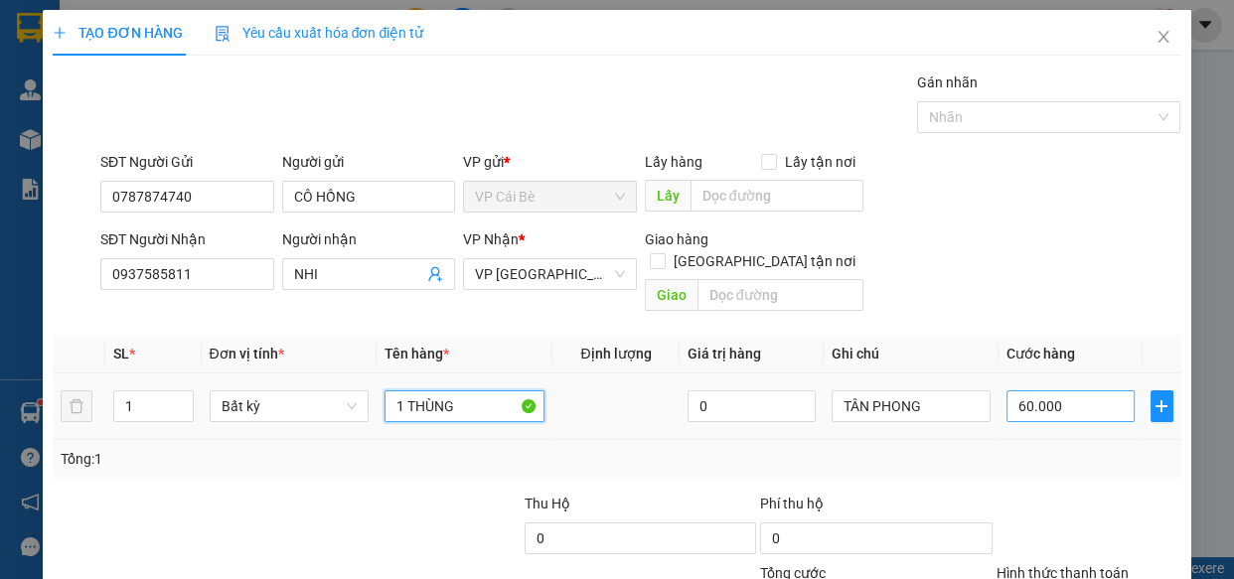
type input "1 THÙNG"
click at [1087, 390] on input "60.000" at bounding box center [1070, 406] width 128 height 32
type input "0"
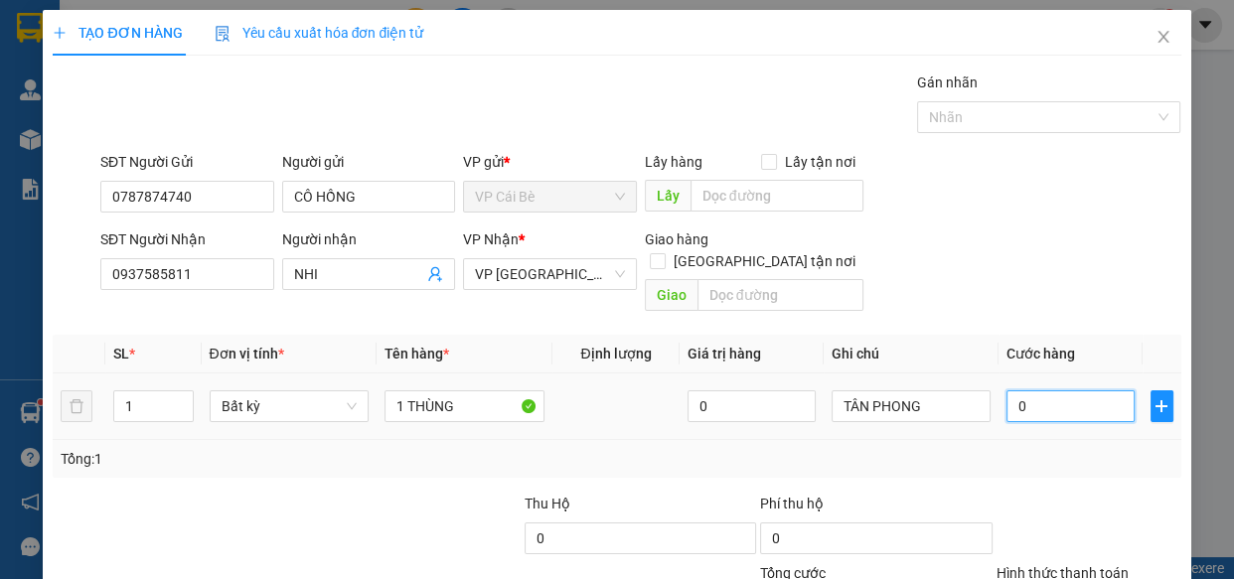
type input "4"
type input "04"
type input "40"
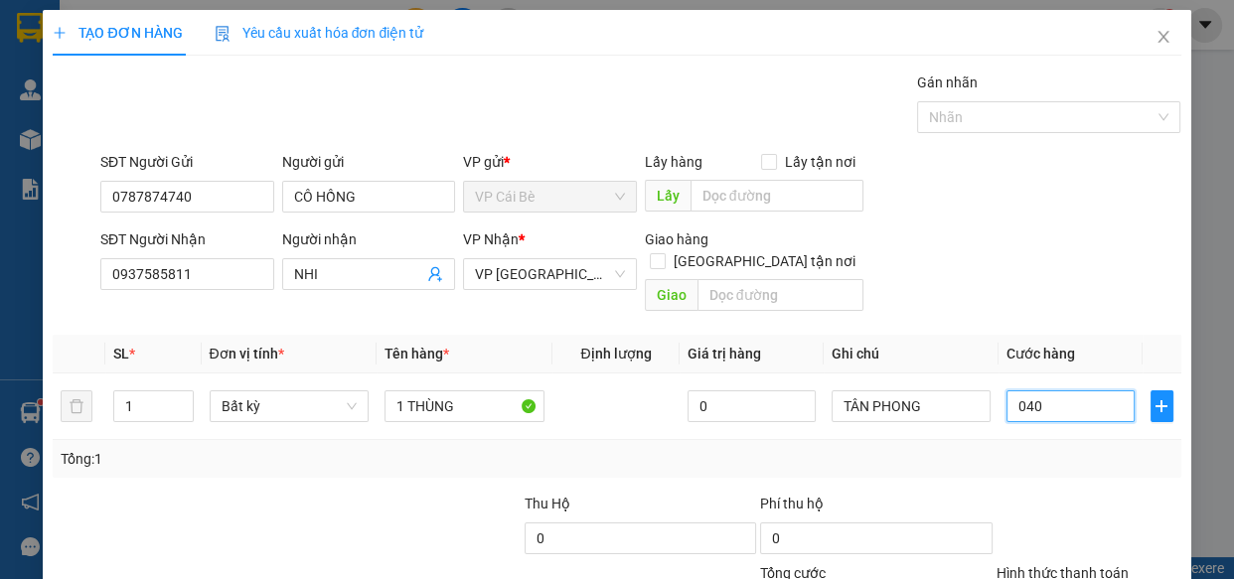
type input "040"
type input "40.000"
click at [1122, 459] on div "Transit Pickup Surcharge Ids Transit Deliver Surcharge Ids Transit Deliver Surc…" at bounding box center [616, 395] width 1127 height 647
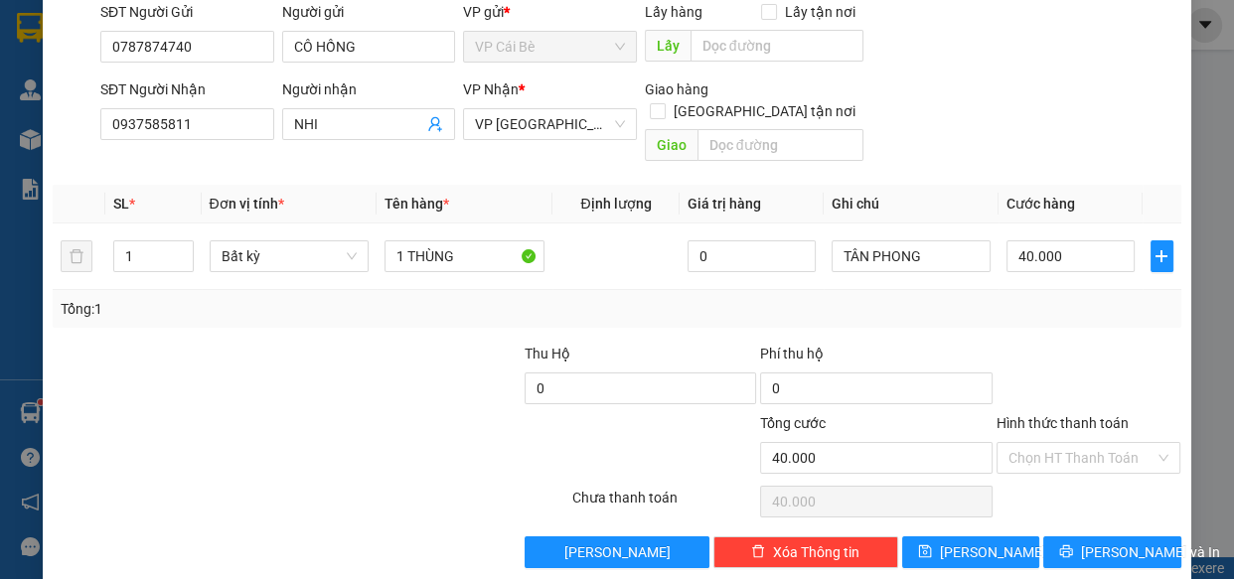
scroll to position [155, 0]
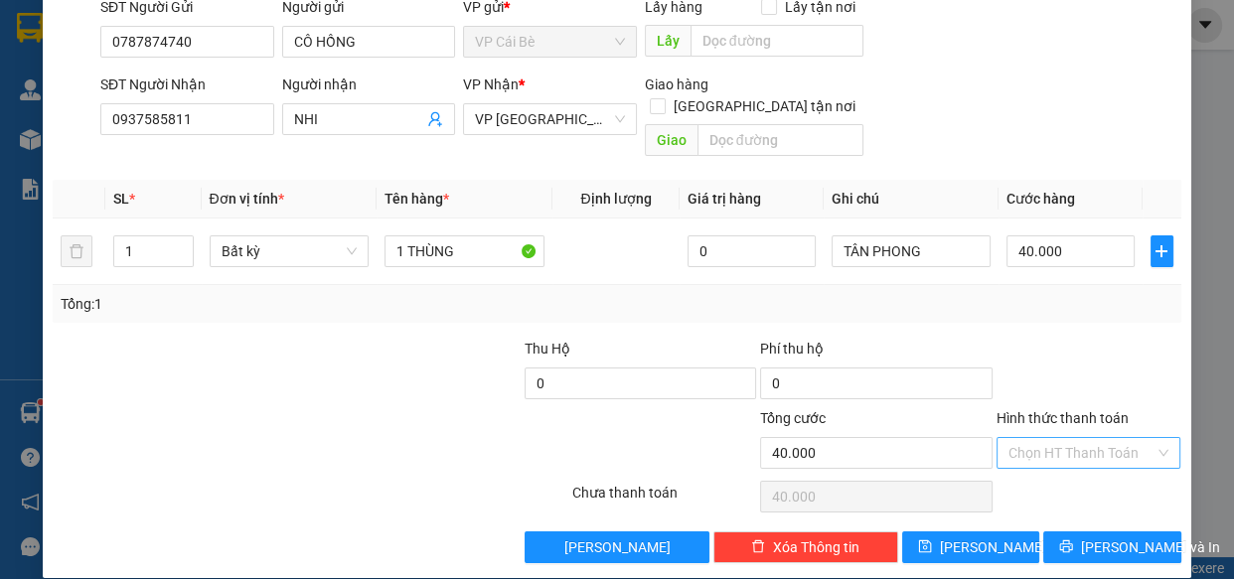
click at [1093, 438] on input "Hình thức thanh toán" at bounding box center [1081, 453] width 147 height 30
click at [1107, 467] on div "Tại văn phòng" at bounding box center [1075, 469] width 159 height 22
type input "0"
click at [1115, 536] on span "[PERSON_NAME] và In" at bounding box center [1150, 547] width 139 height 22
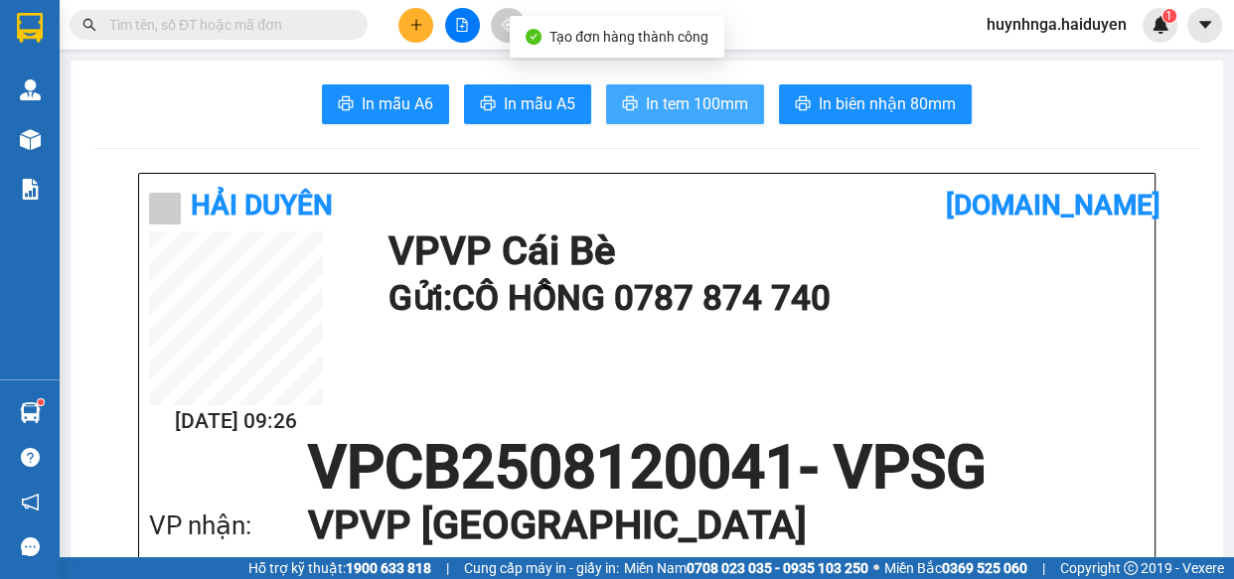
click at [678, 104] on span "In tem 100mm" at bounding box center [697, 103] width 102 height 25
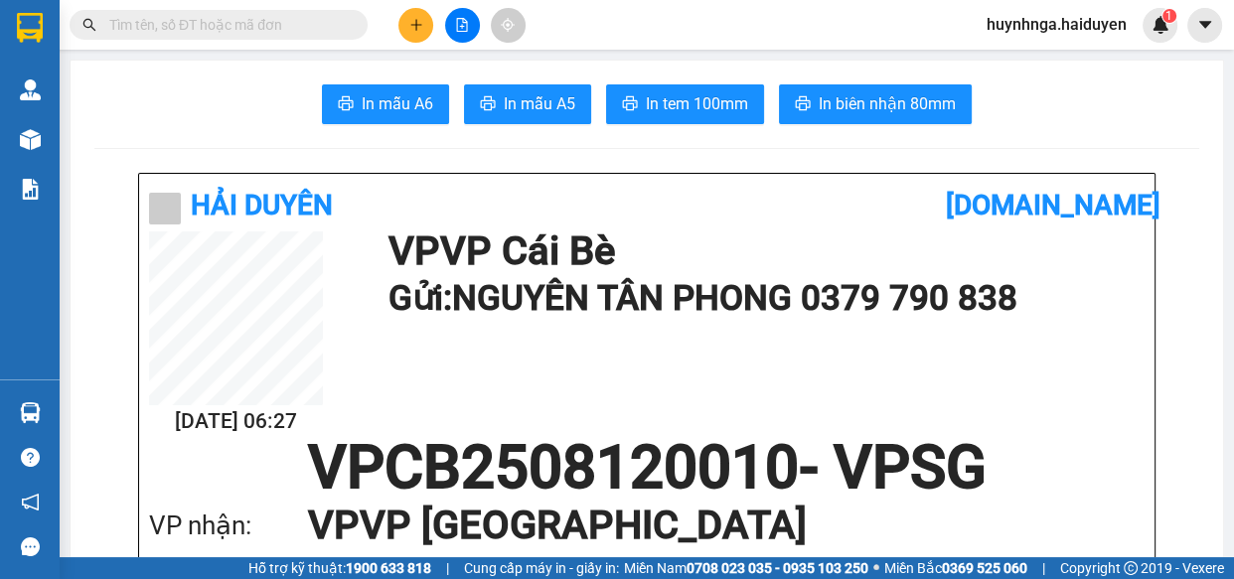
click at [323, 23] on input "text" at bounding box center [226, 25] width 234 height 22
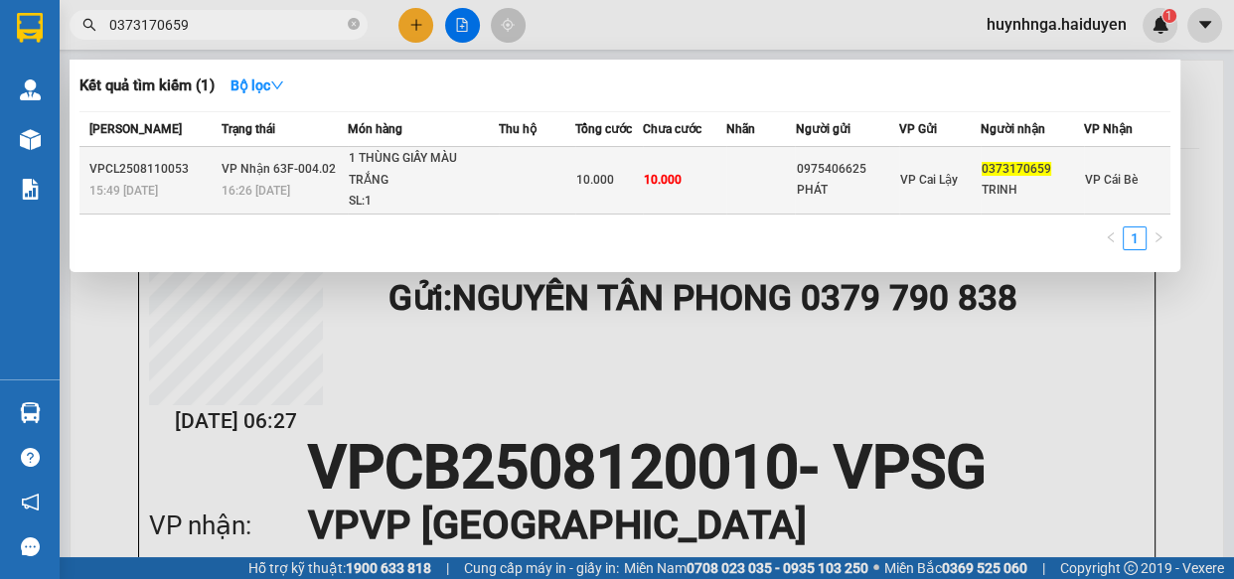
type input "0373170659"
click at [531, 178] on td at bounding box center [537, 181] width 76 height 68
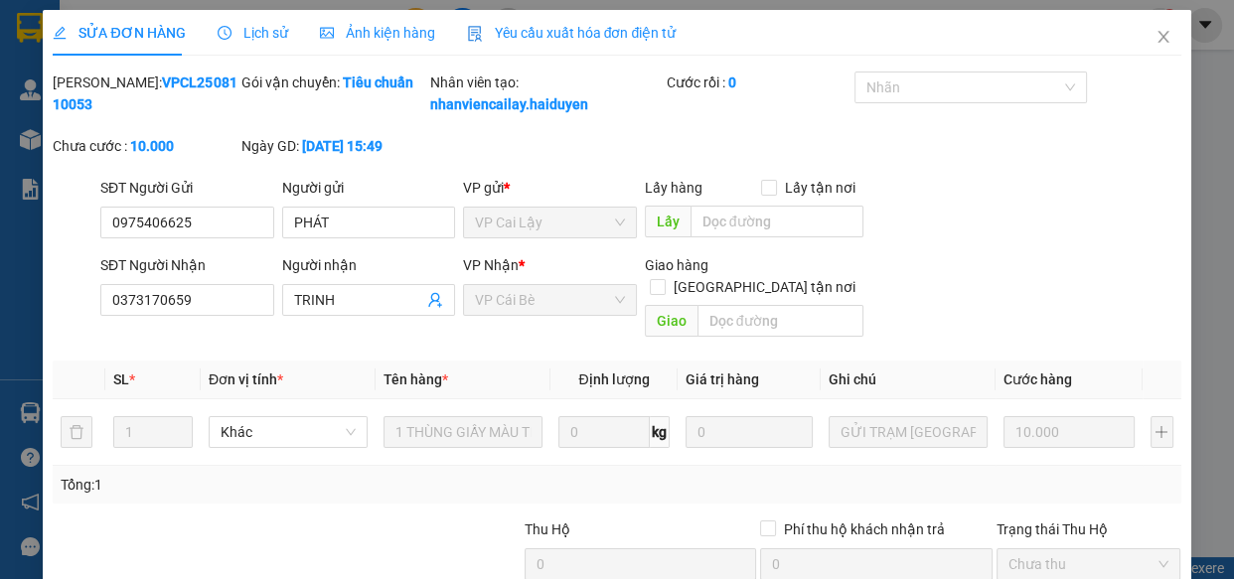
type input "0975406625"
type input "PHÁT"
type input "0373170659"
type input "TRINH"
type input "10.000"
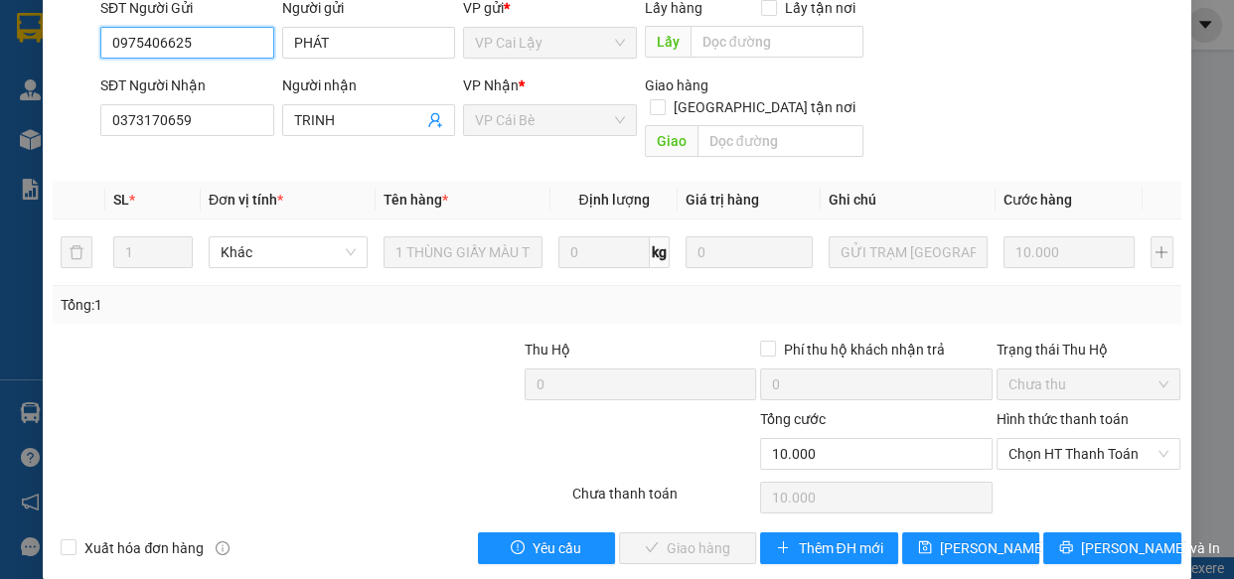
scroll to position [203, 0]
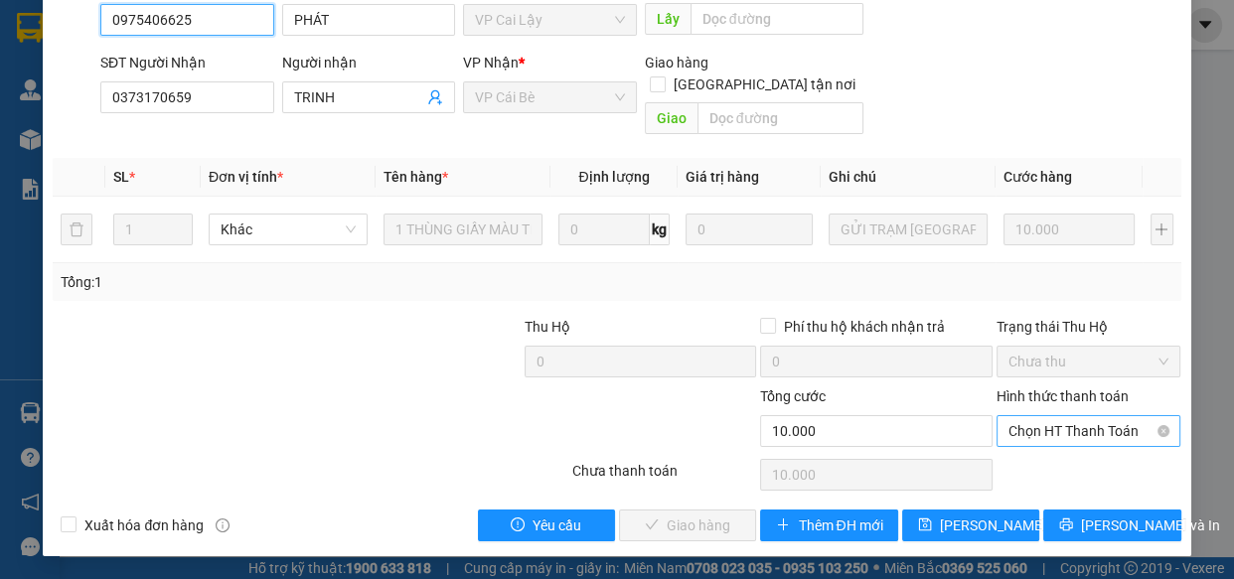
click at [1107, 422] on span "Chọn HT Thanh Toán" at bounding box center [1088, 431] width 161 height 30
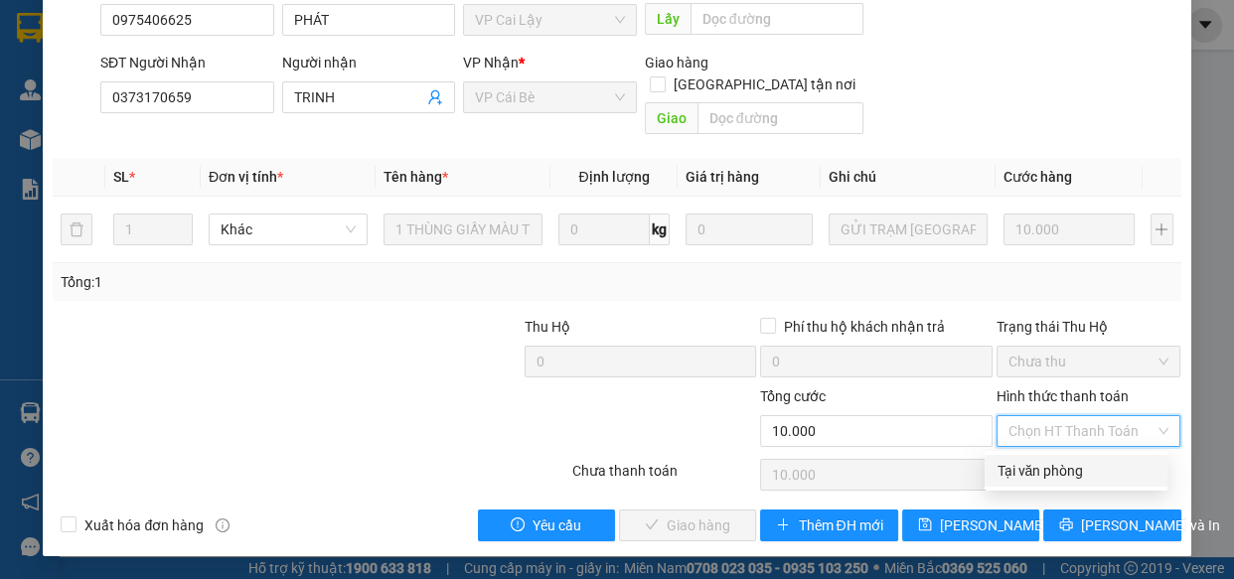
click at [1130, 474] on div "Tại văn phòng" at bounding box center [1075, 471] width 159 height 22
type input "0"
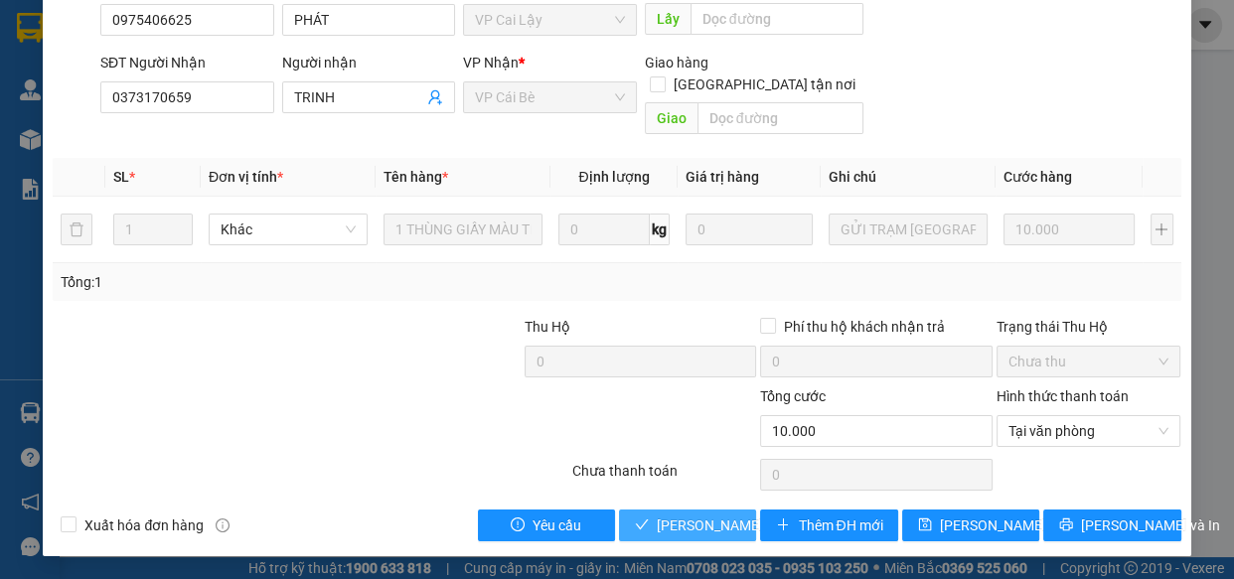
click at [701, 524] on span "Lưu và Giao hàng" at bounding box center [752, 526] width 191 height 22
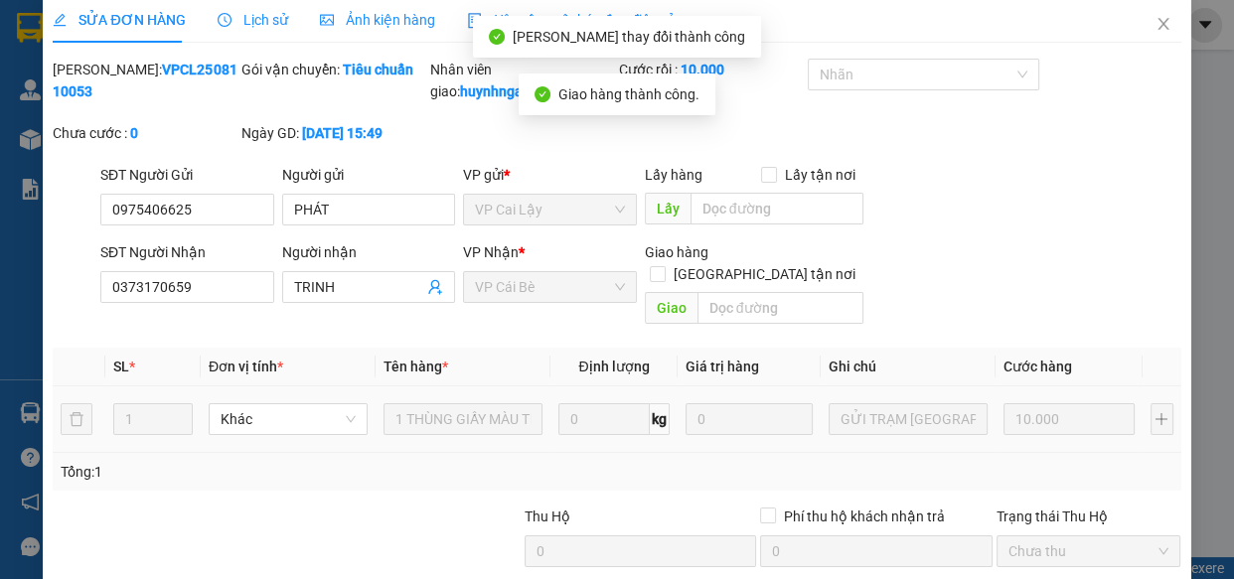
scroll to position [0, 0]
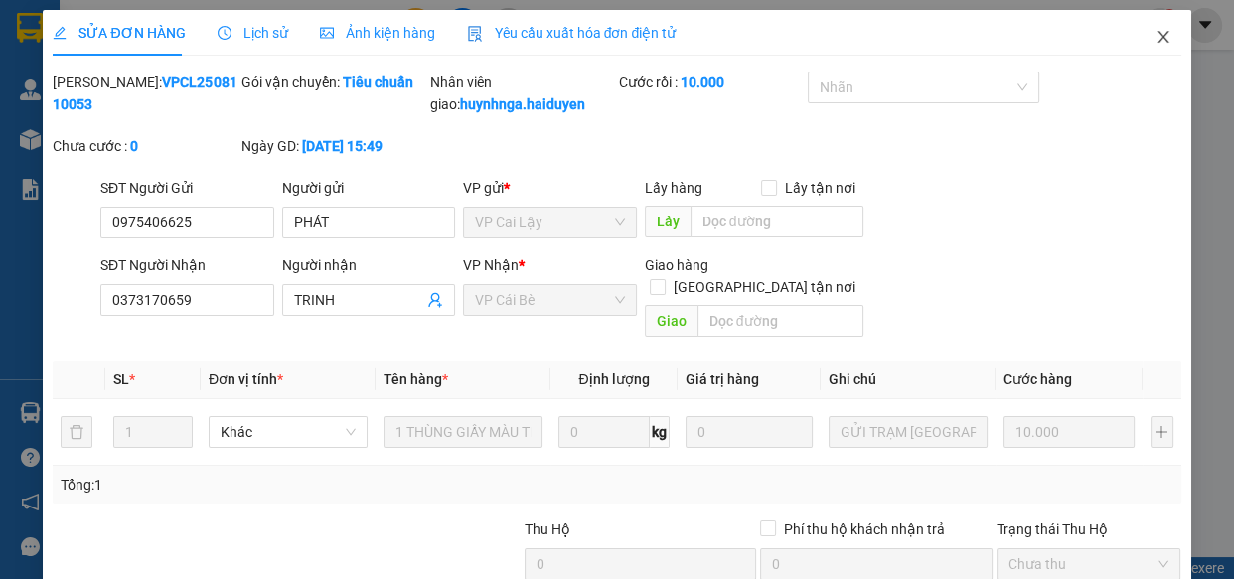
click at [1157, 40] on icon "close" at bounding box center [1162, 37] width 11 height 12
